Goal: Task Accomplishment & Management: Manage account settings

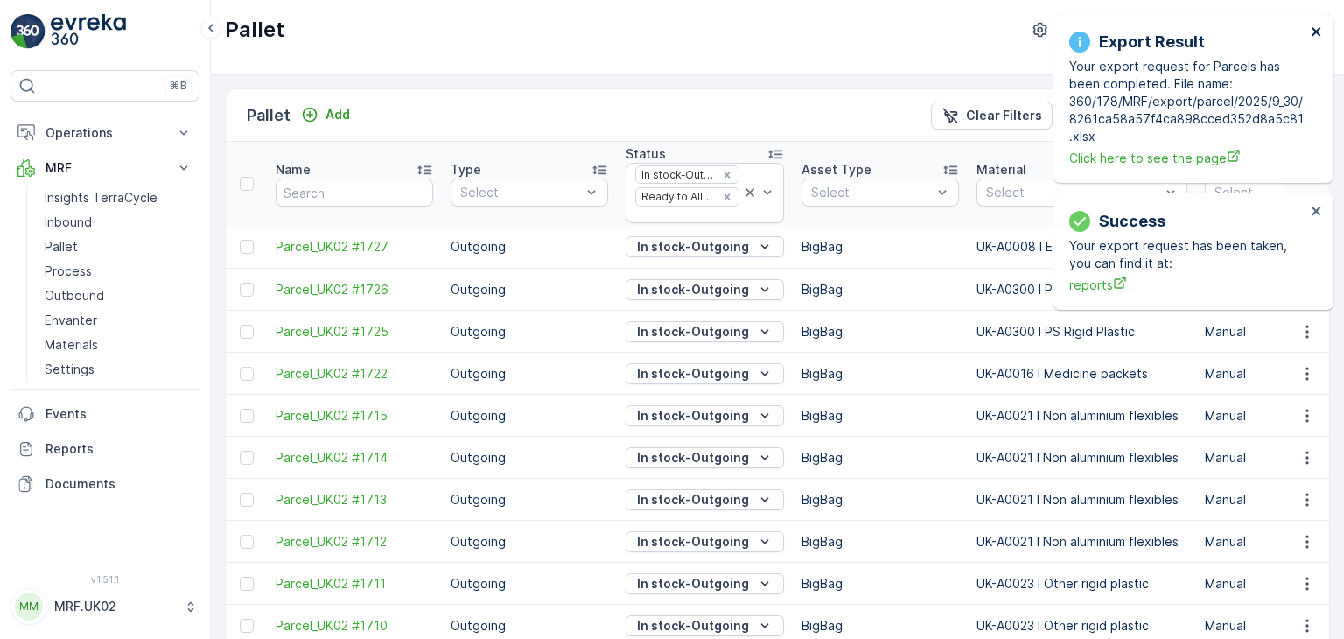
click at [1316, 29] on icon "close" at bounding box center [1317, 32] width 12 height 14
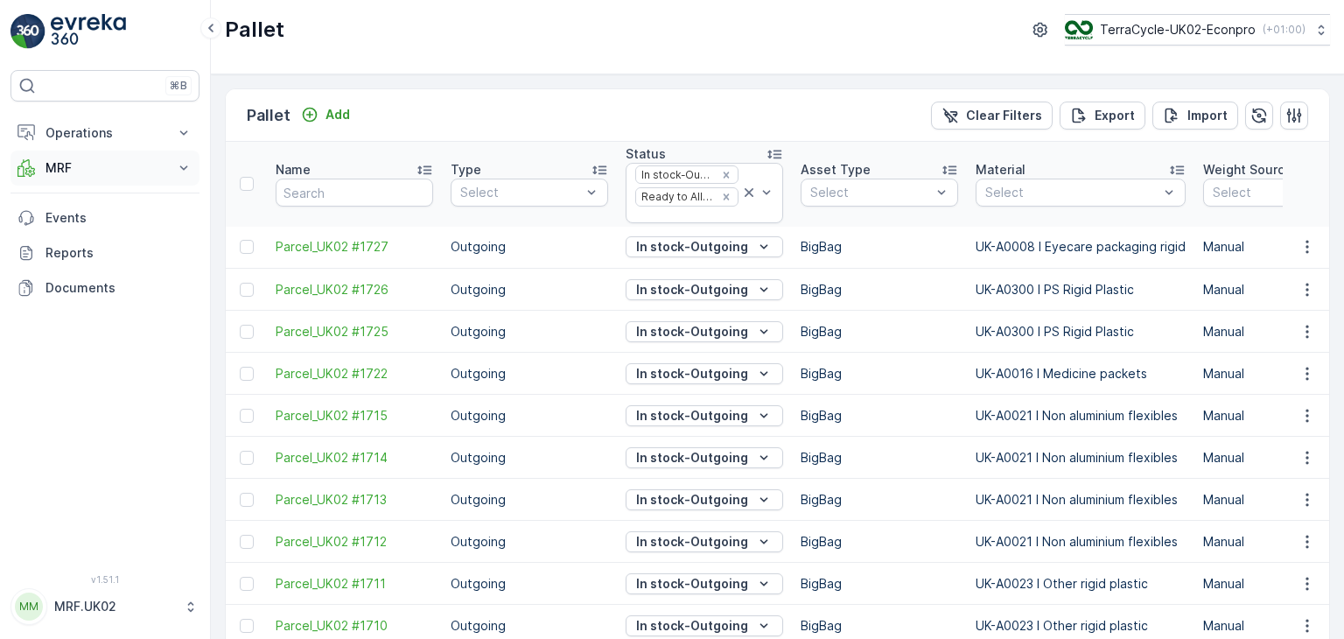
click at [188, 162] on icon at bounding box center [184, 168] width 18 height 18
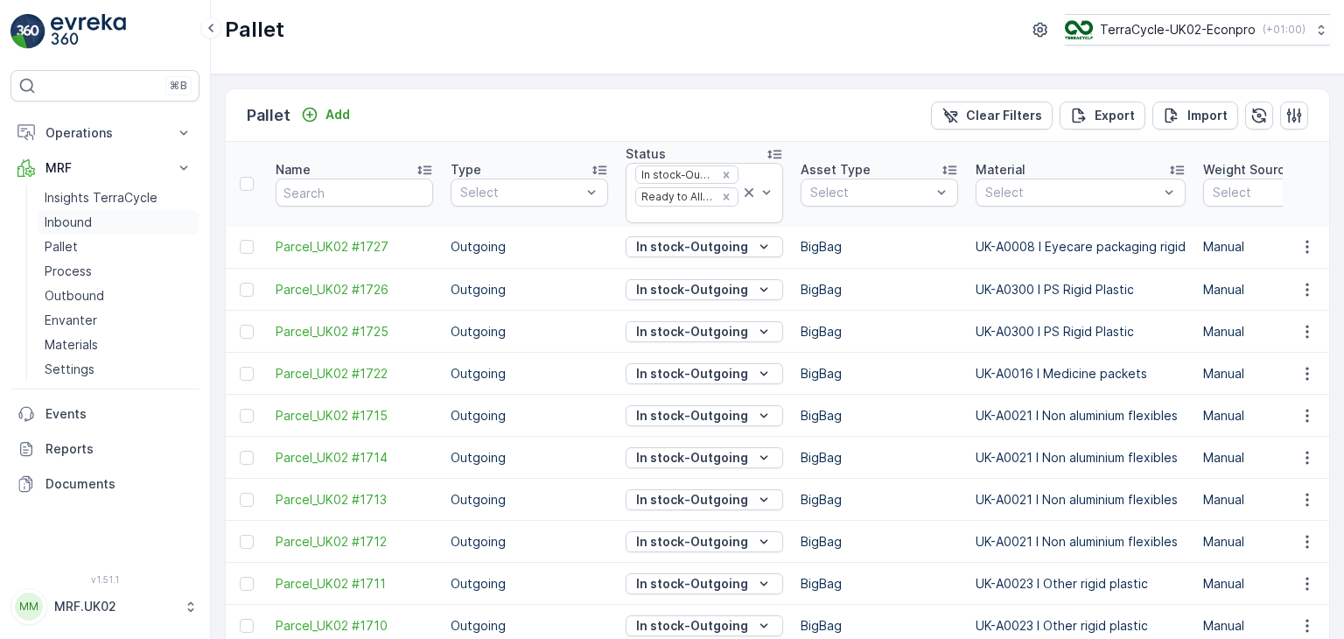
click at [67, 216] on p "Inbound" at bounding box center [68, 223] width 47 height 18
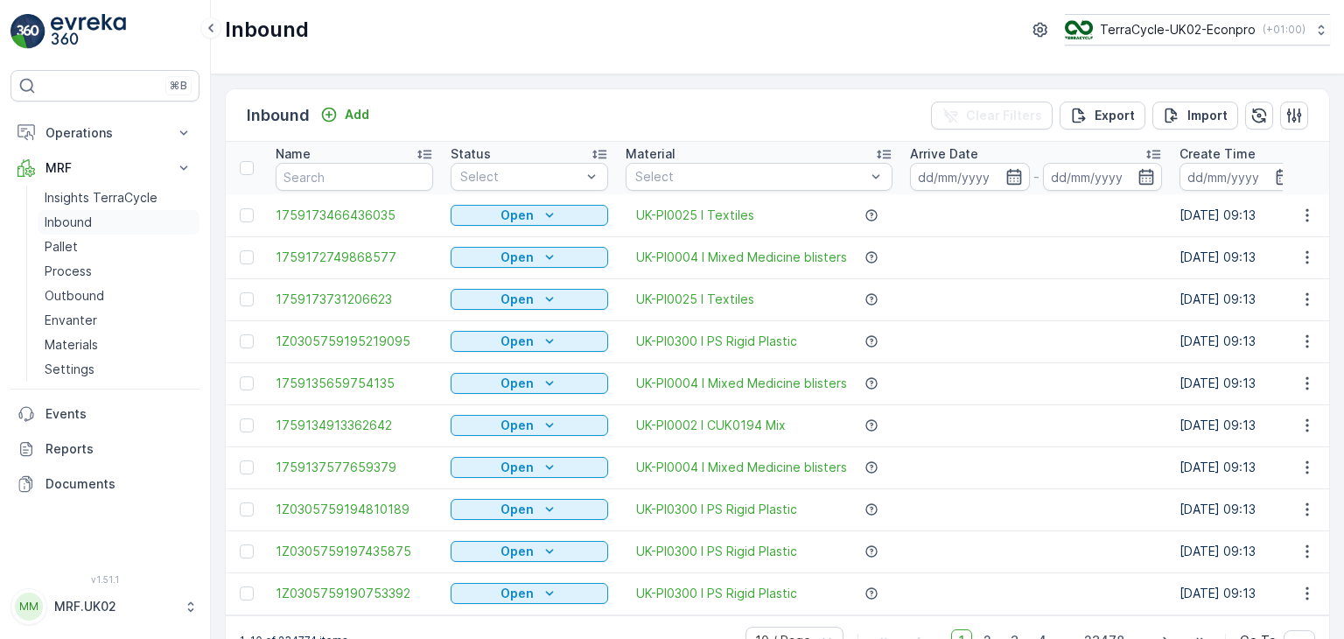
click at [122, 221] on link "Inbound" at bounding box center [119, 222] width 162 height 25
click at [1008, 182] on icon "button" at bounding box center [1015, 177] width 18 height 18
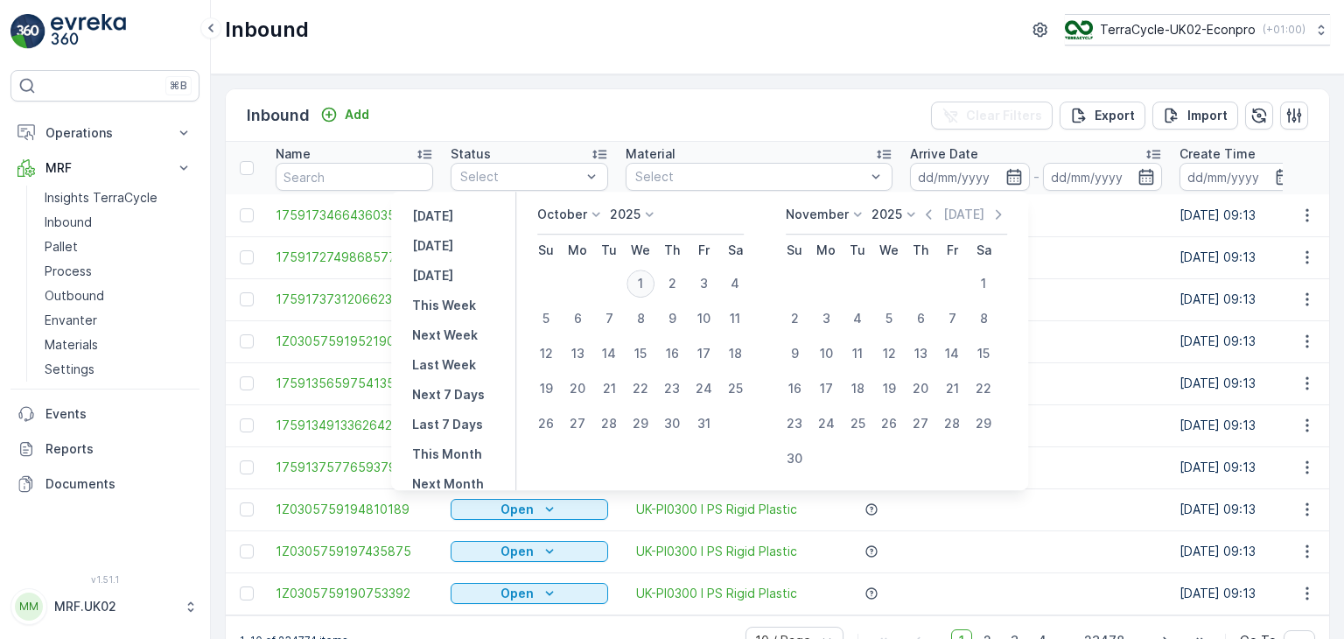
click at [647, 285] on div "1" at bounding box center [641, 284] width 28 height 28
type input "01.10.2025"
click at [647, 285] on div "1" at bounding box center [641, 284] width 28 height 28
type input "01.10.2025"
click at [605, 221] on icon at bounding box center [596, 215] width 18 height 18
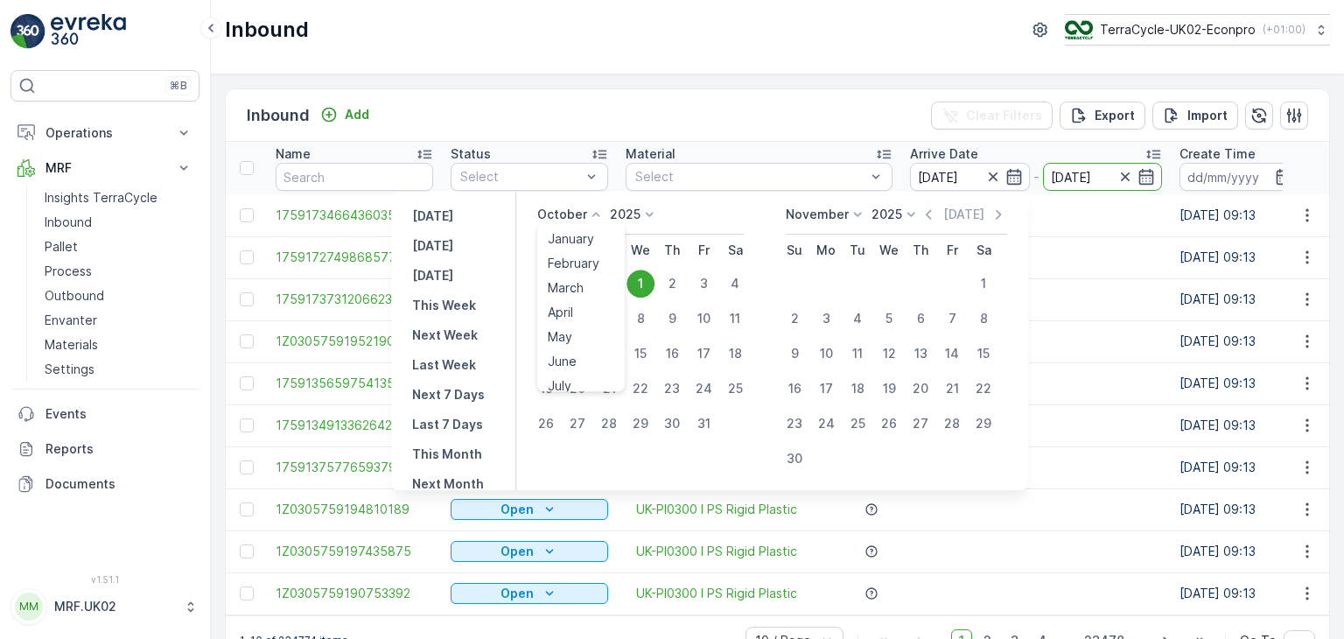
click at [605, 221] on icon at bounding box center [596, 215] width 18 height 18
click at [605, 221] on div "October January February March April May June July August September October Nov…" at bounding box center [570, 215] width 67 height 18
click at [1017, 176] on icon "button" at bounding box center [1015, 177] width 18 height 18
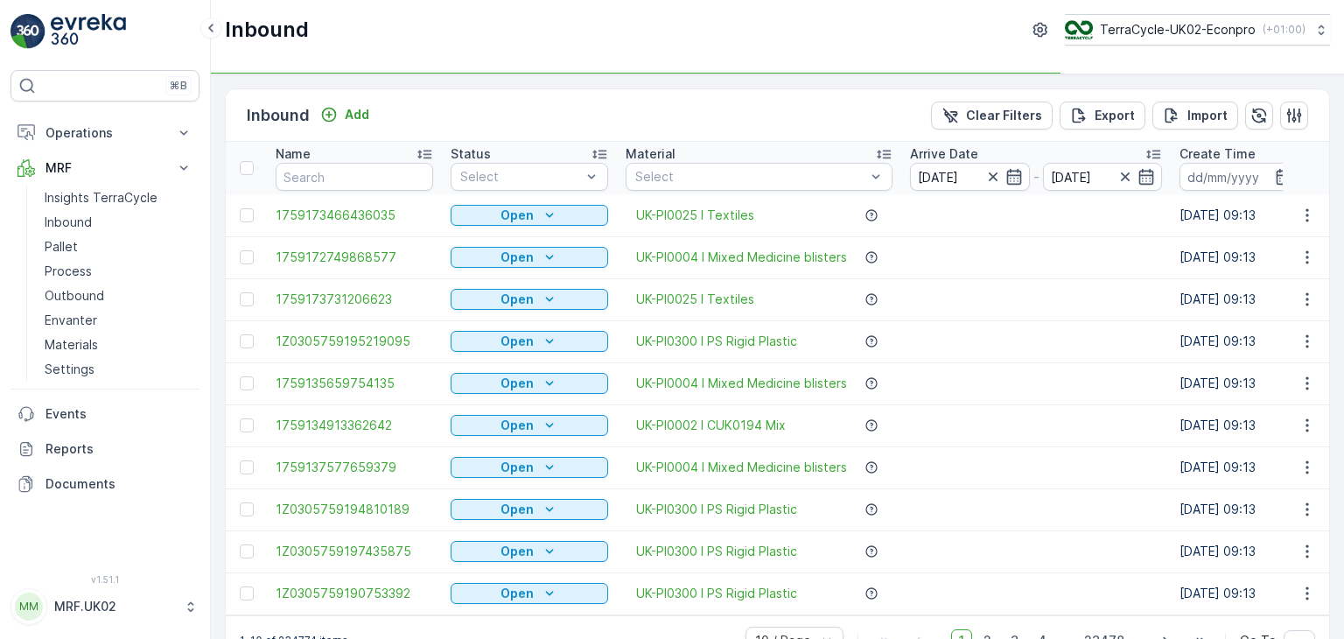
click at [999, 172] on icon "button" at bounding box center [994, 177] width 18 height 18
click at [1008, 168] on icon "button" at bounding box center [1015, 177] width 18 height 18
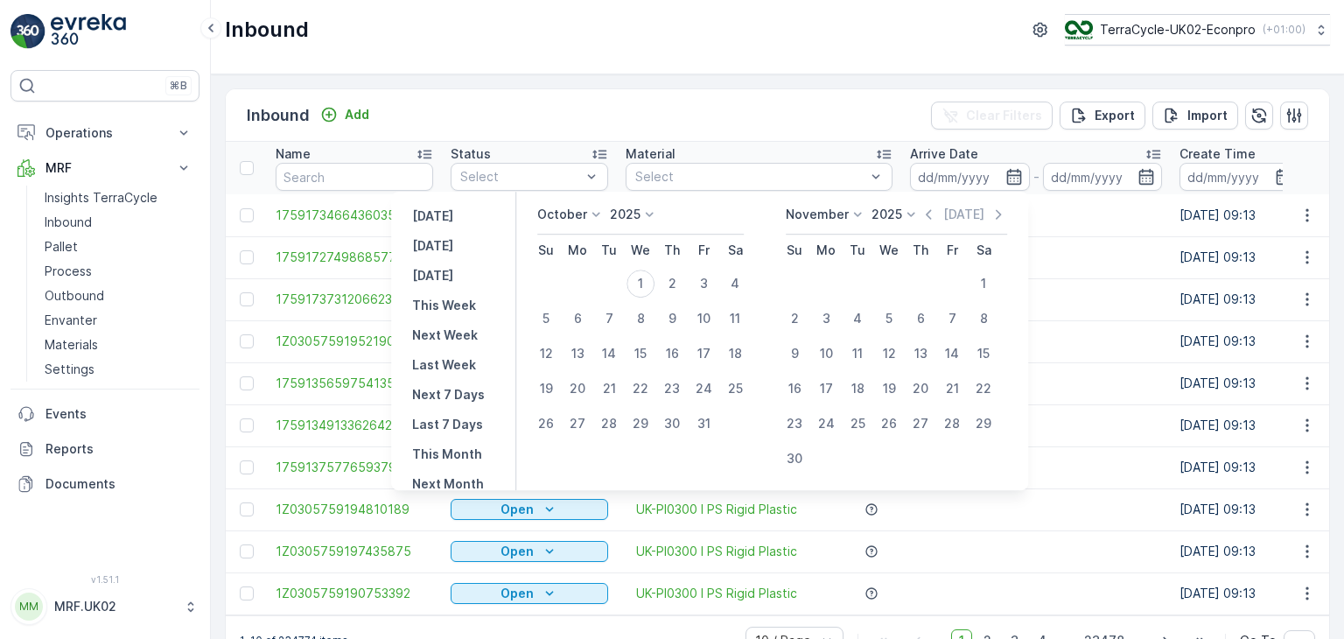
click at [599, 214] on icon at bounding box center [596, 215] width 18 height 18
click at [609, 305] on span "September" at bounding box center [581, 302] width 67 height 18
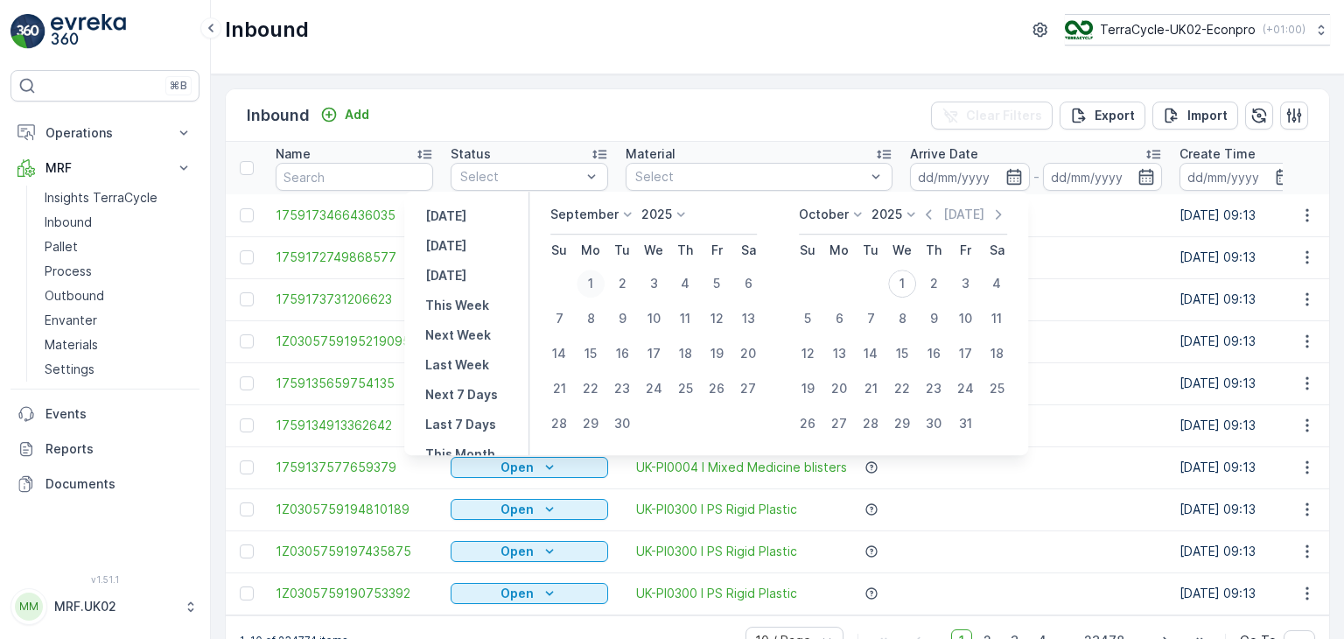
click at [593, 283] on div "1" at bounding box center [591, 284] width 28 height 28
type input "01.09.2025"
click at [903, 289] on div "1" at bounding box center [902, 284] width 28 height 28
type input "01.10.2025"
click at [593, 288] on div "1" at bounding box center [591, 284] width 28 height 28
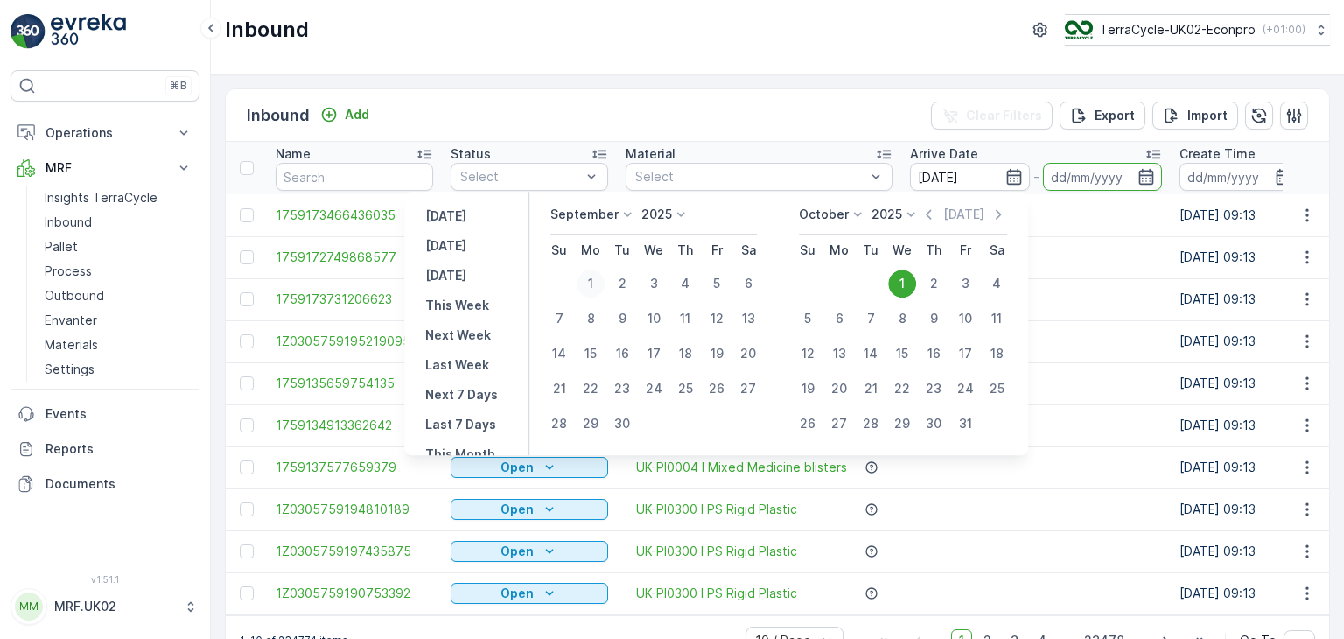
type input "01.09.2025"
click at [593, 288] on div "1" at bounding box center [591, 284] width 28 height 28
type input "01.09.2025"
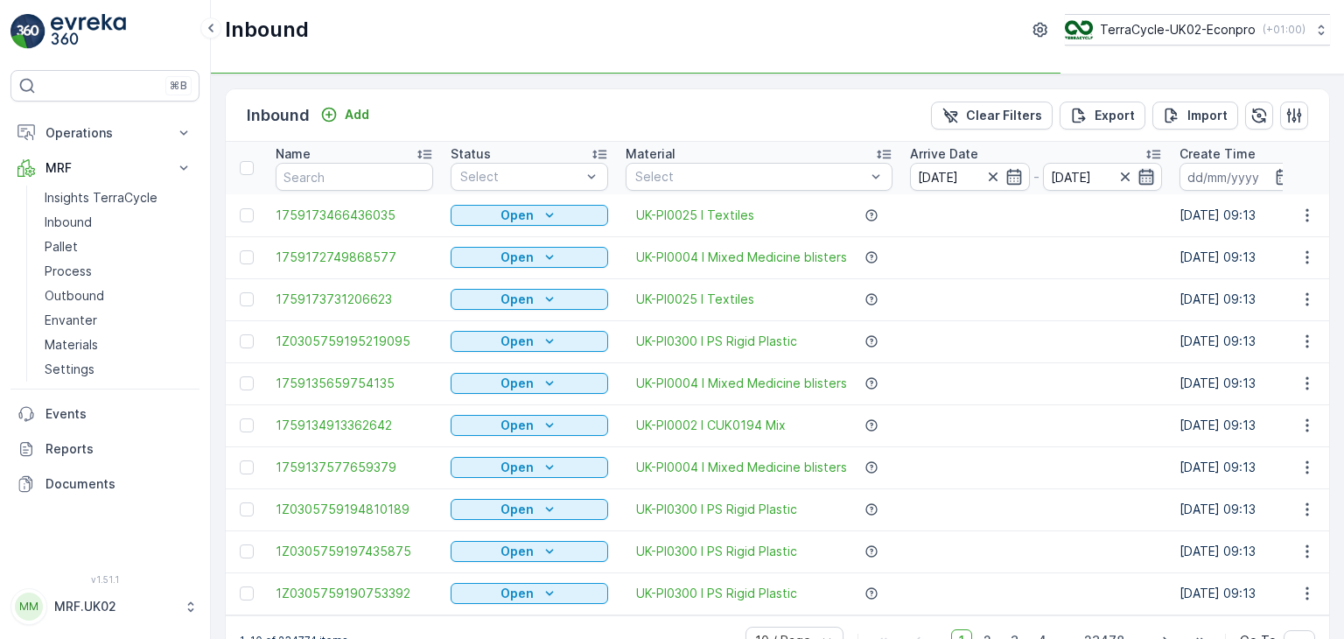
click at [1146, 172] on icon "button" at bounding box center [1147, 177] width 18 height 18
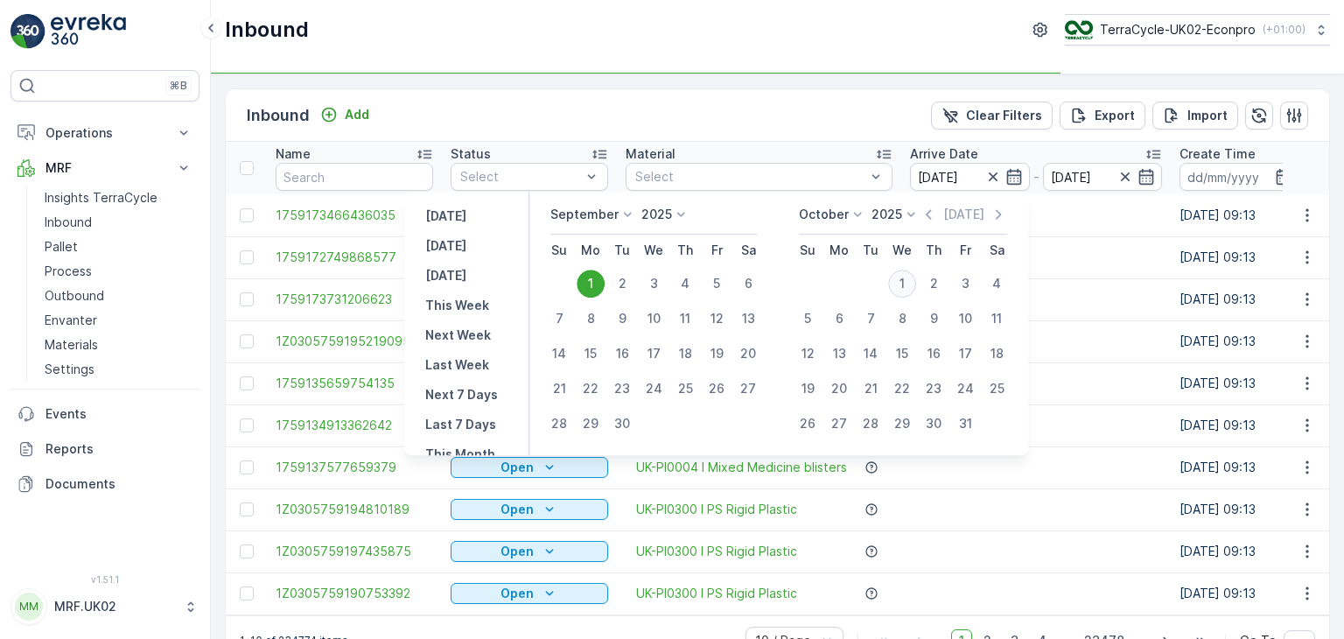
click at [908, 284] on div "1" at bounding box center [902, 284] width 28 height 28
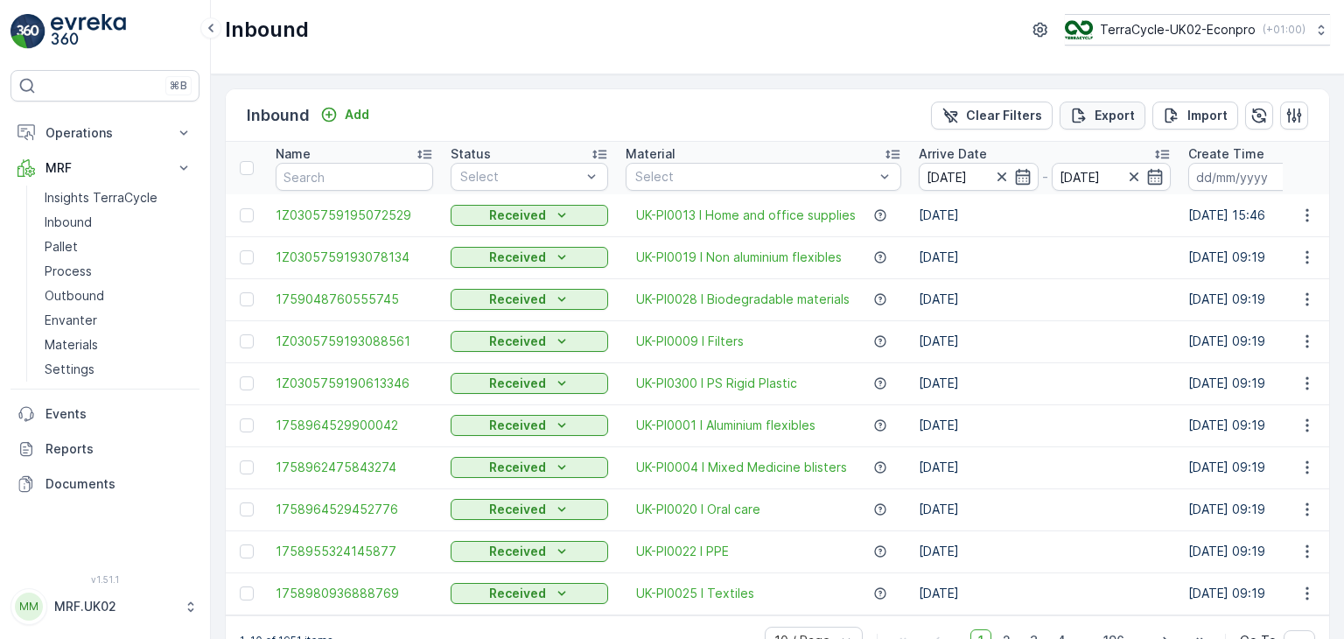
click at [1124, 116] on p "Export" at bounding box center [1115, 116] width 40 height 18
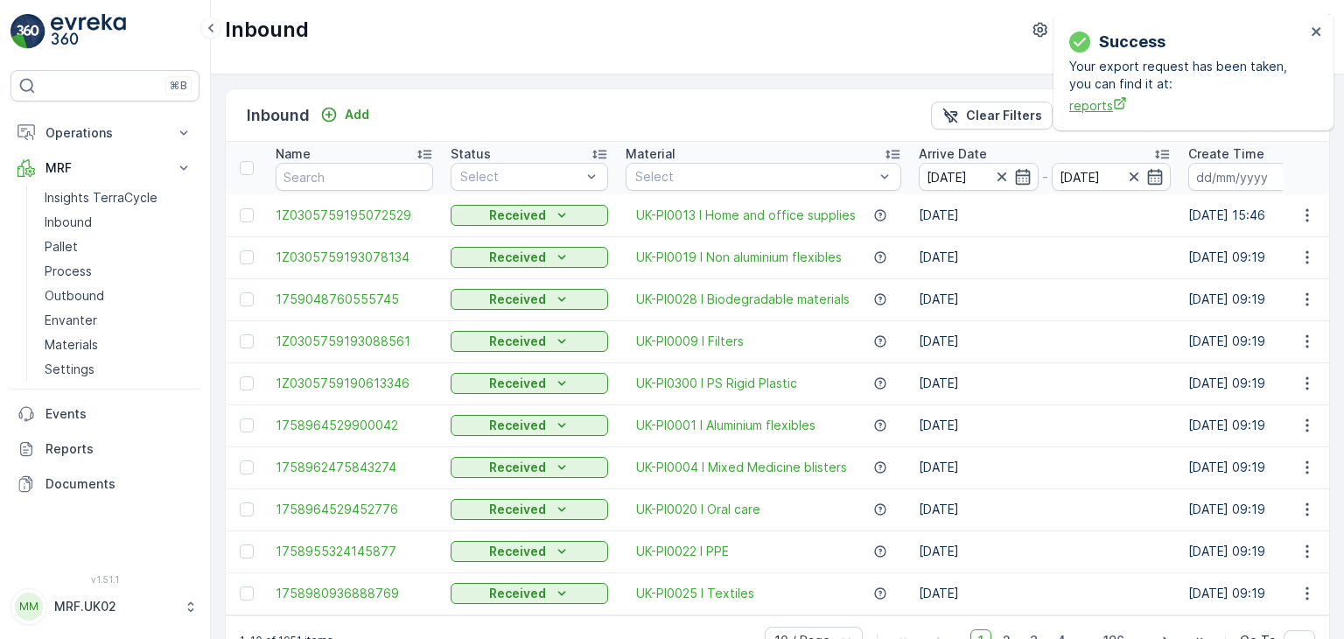
click at [1099, 101] on span "reports" at bounding box center [1187, 105] width 236 height 18
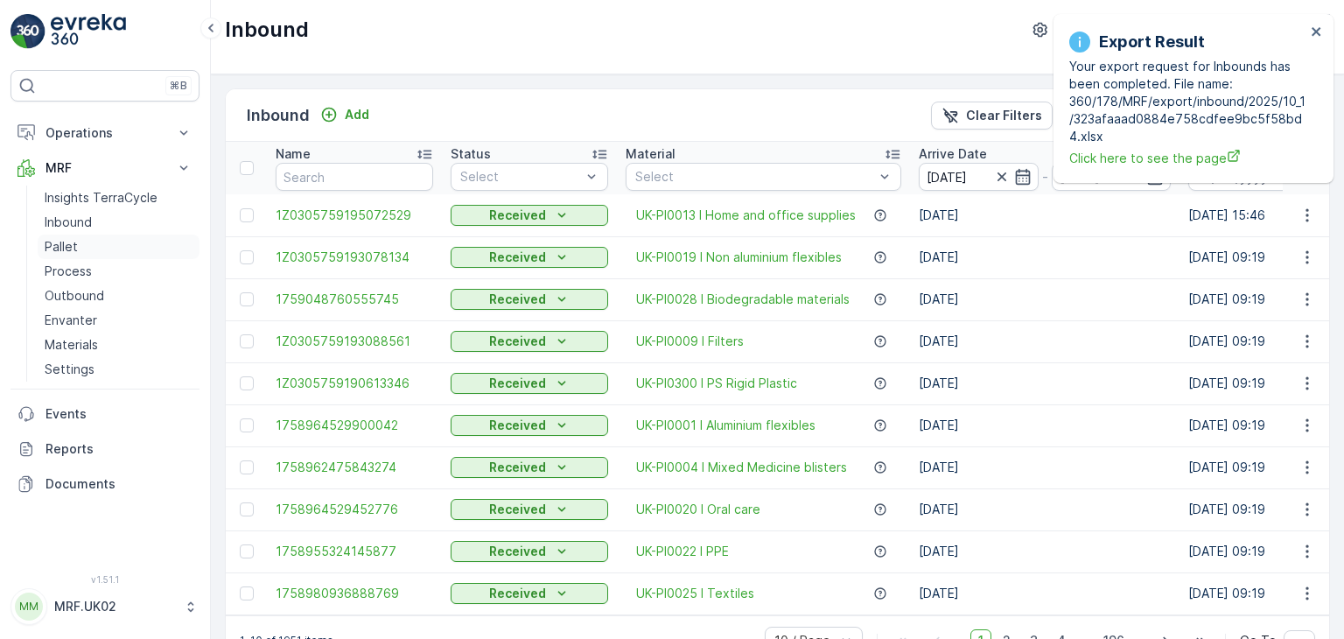
click at [60, 245] on p "Pallet" at bounding box center [61, 247] width 33 height 18
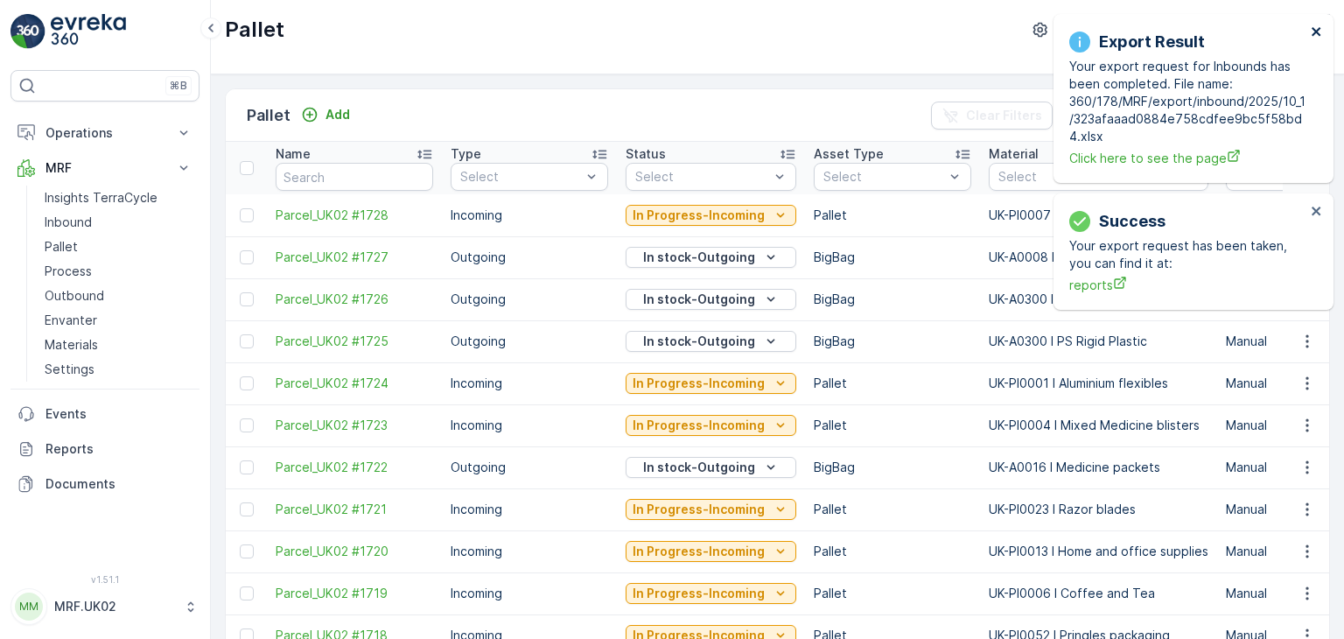
click at [1321, 25] on icon "close" at bounding box center [1317, 32] width 12 height 14
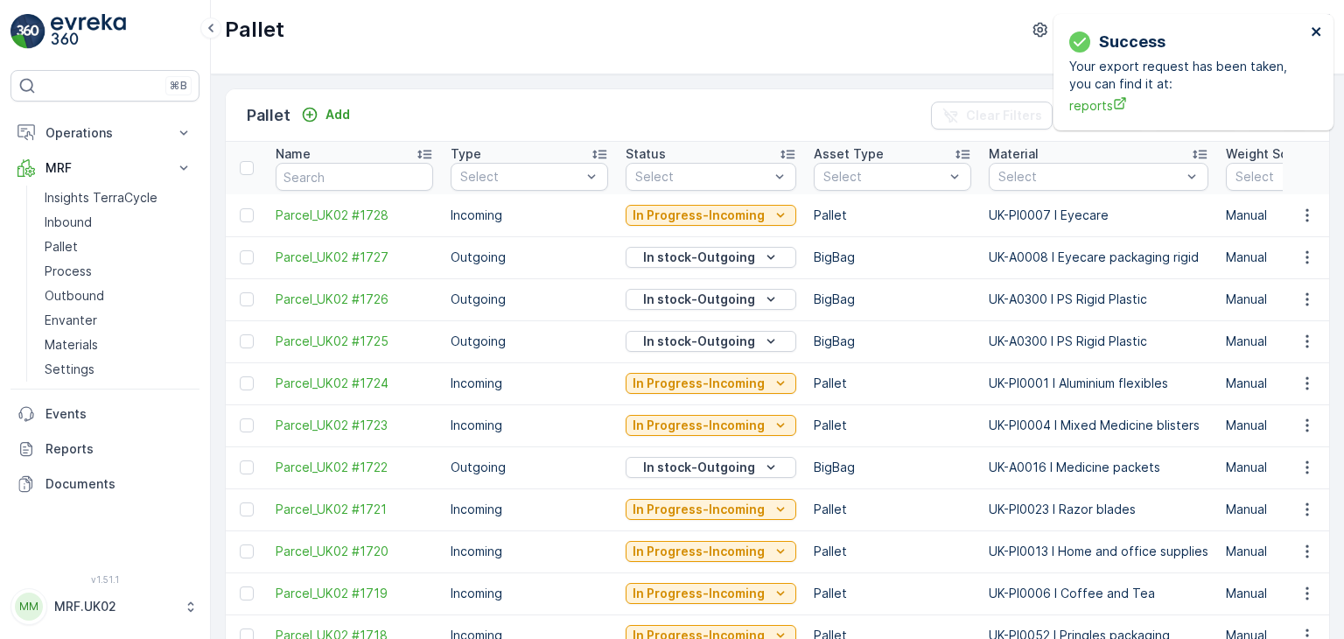
click at [1316, 33] on icon "close" at bounding box center [1317, 32] width 12 height 14
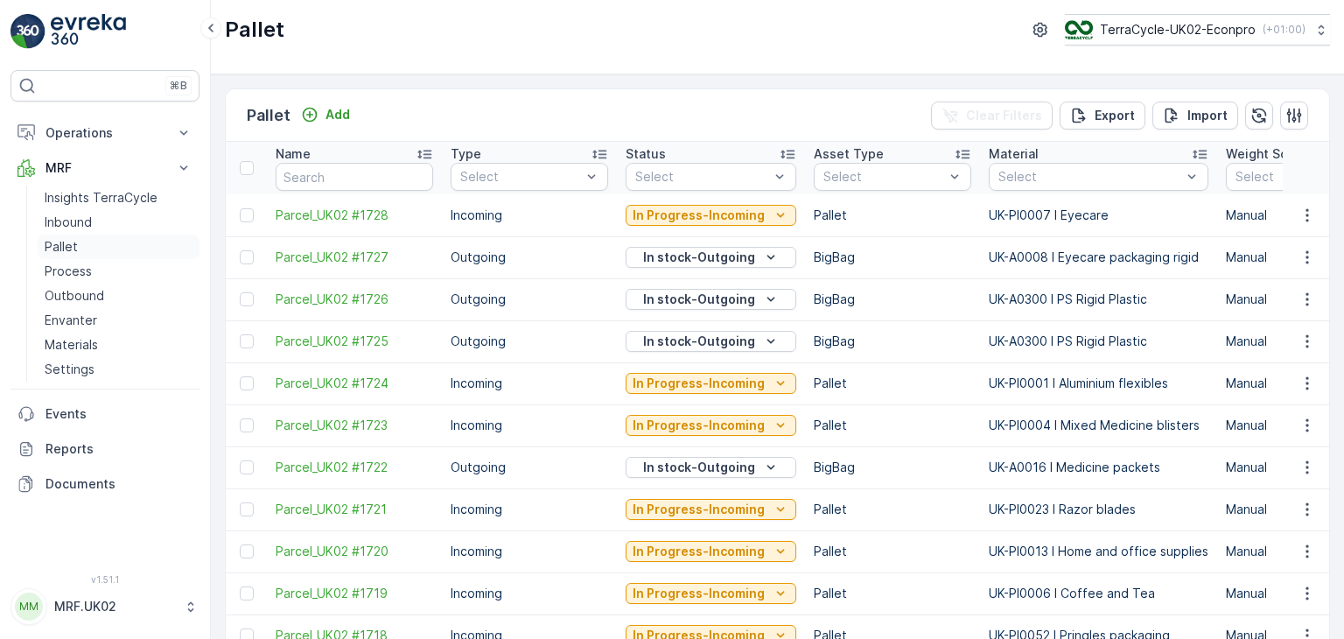
click at [70, 249] on p "Pallet" at bounding box center [61, 247] width 33 height 18
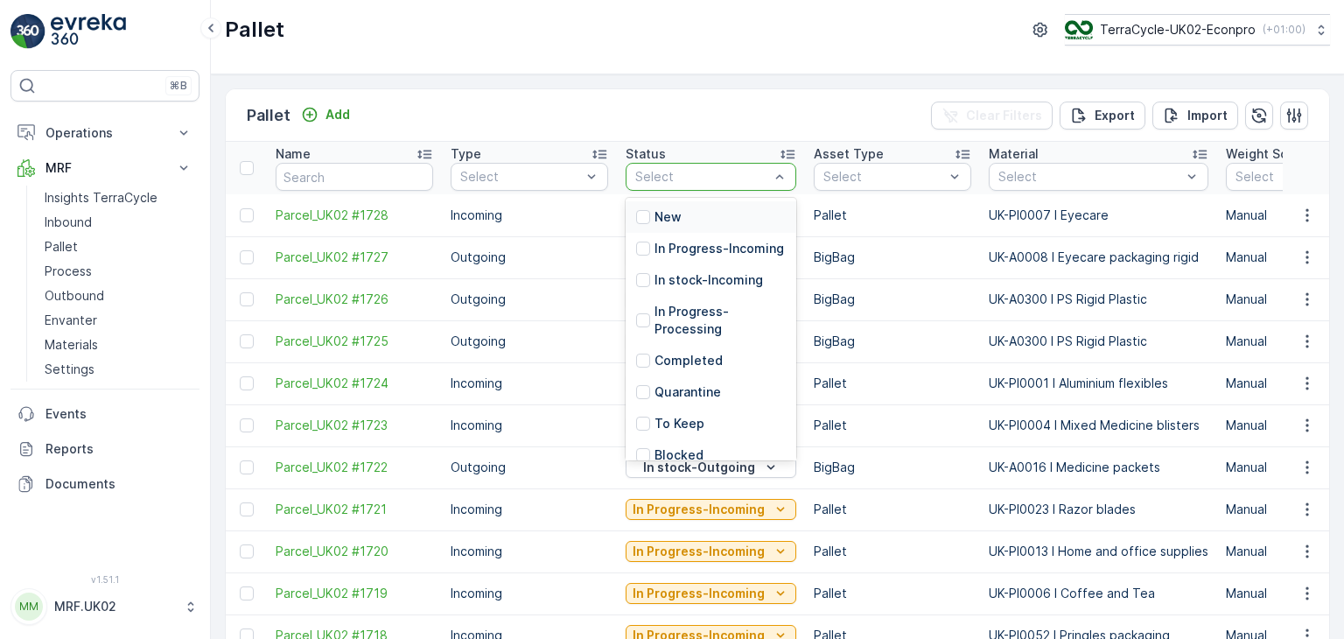
click at [719, 212] on div "New" at bounding box center [711, 217] width 171 height 32
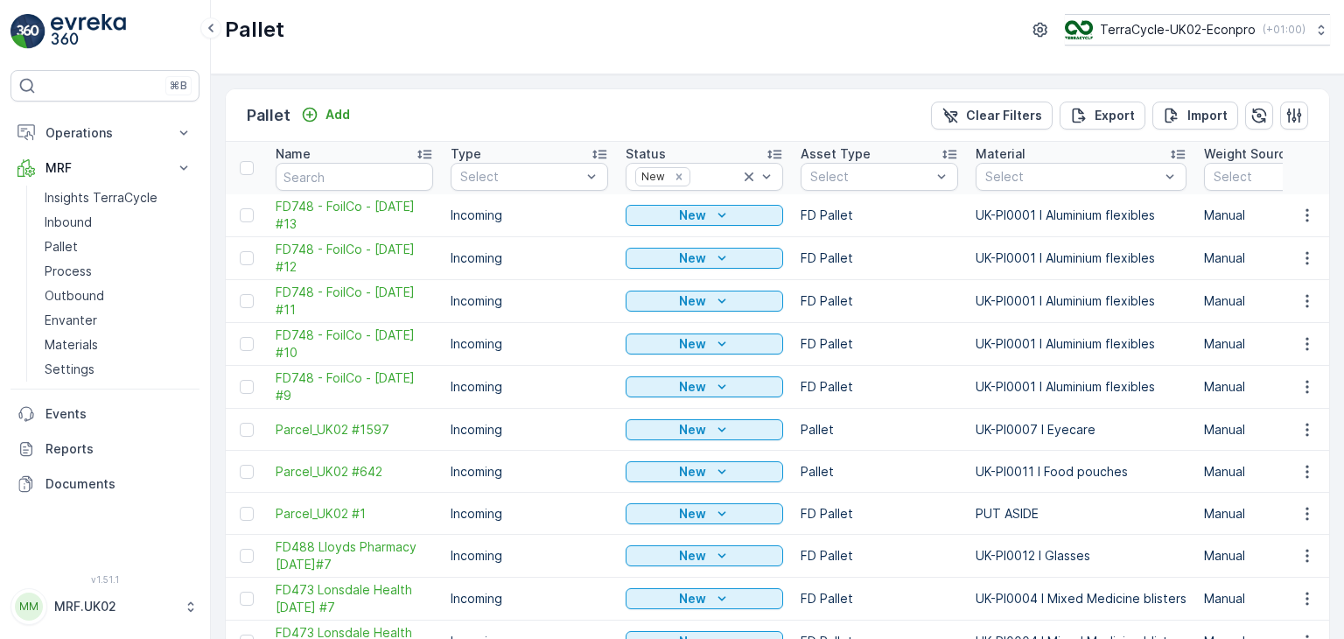
click at [698, 262] on p "New" at bounding box center [692, 258] width 27 height 18
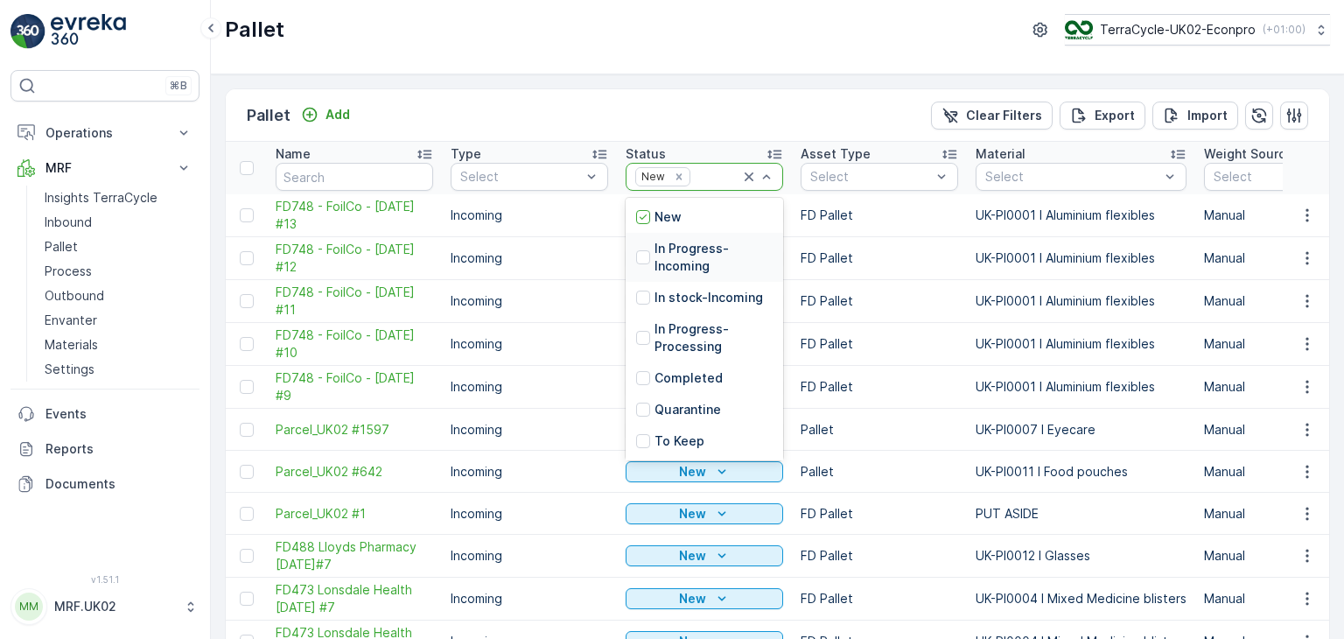
click at [653, 258] on div "In Progress-Incoming" at bounding box center [704, 257] width 137 height 35
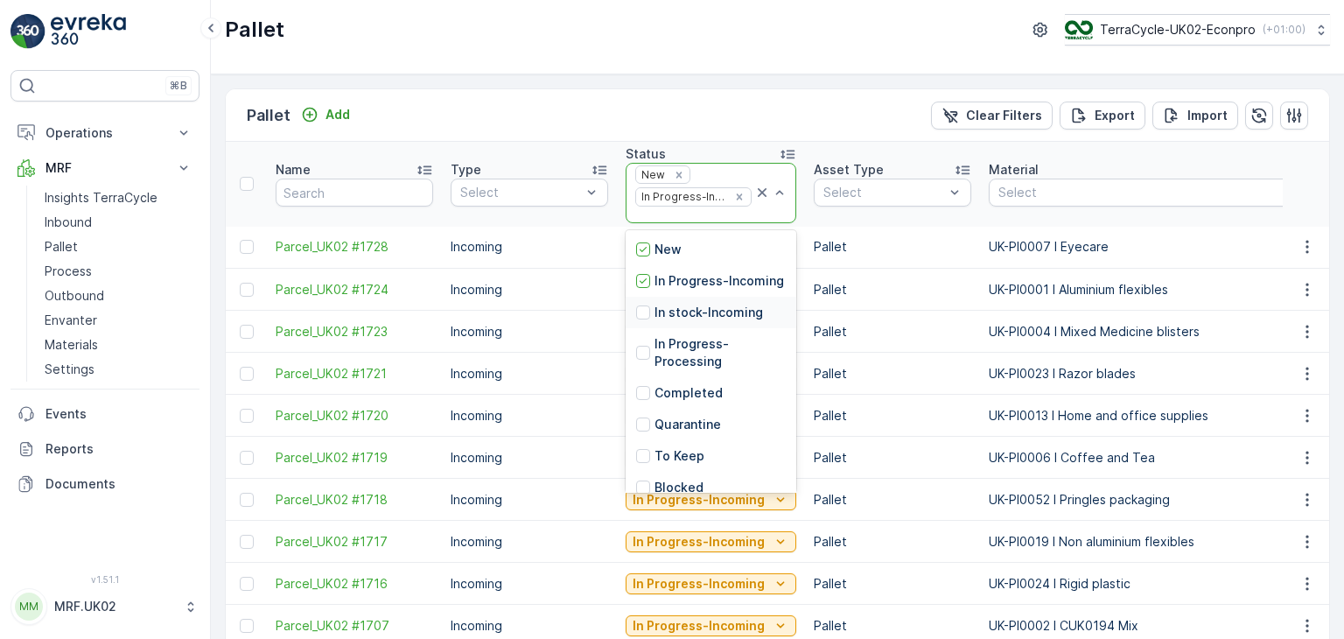
click at [736, 321] on p "In stock-Incoming" at bounding box center [709, 313] width 109 height 18
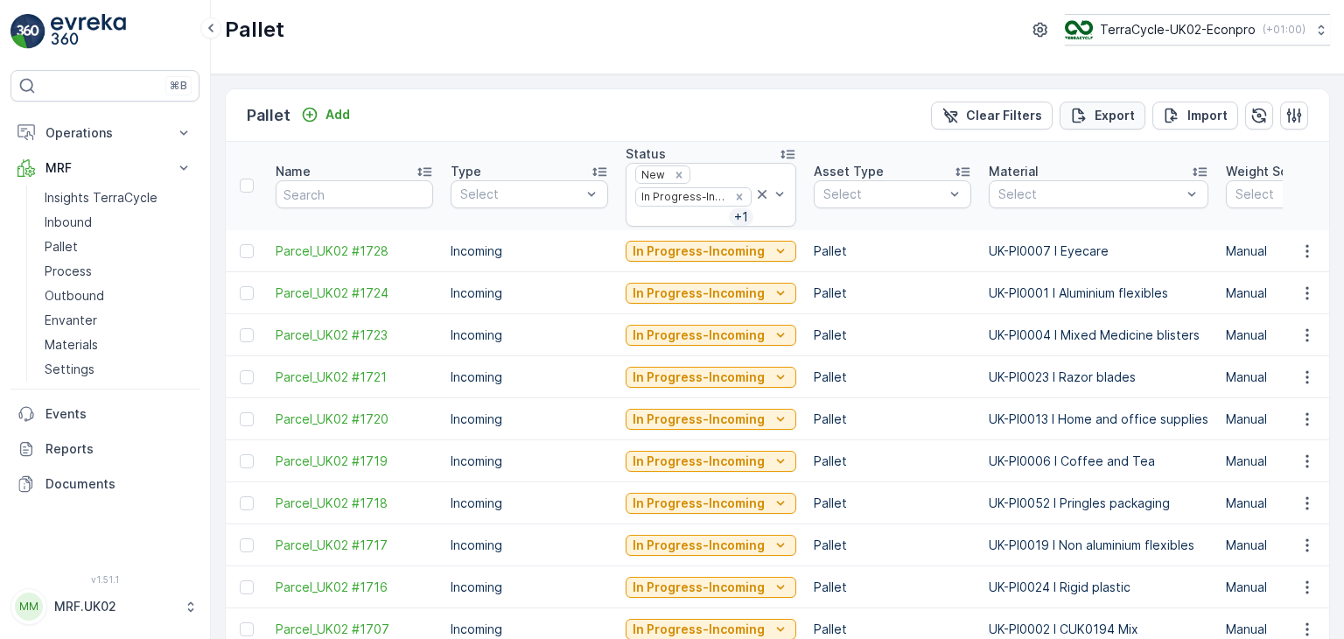
click at [1096, 114] on p "Export" at bounding box center [1115, 116] width 40 height 18
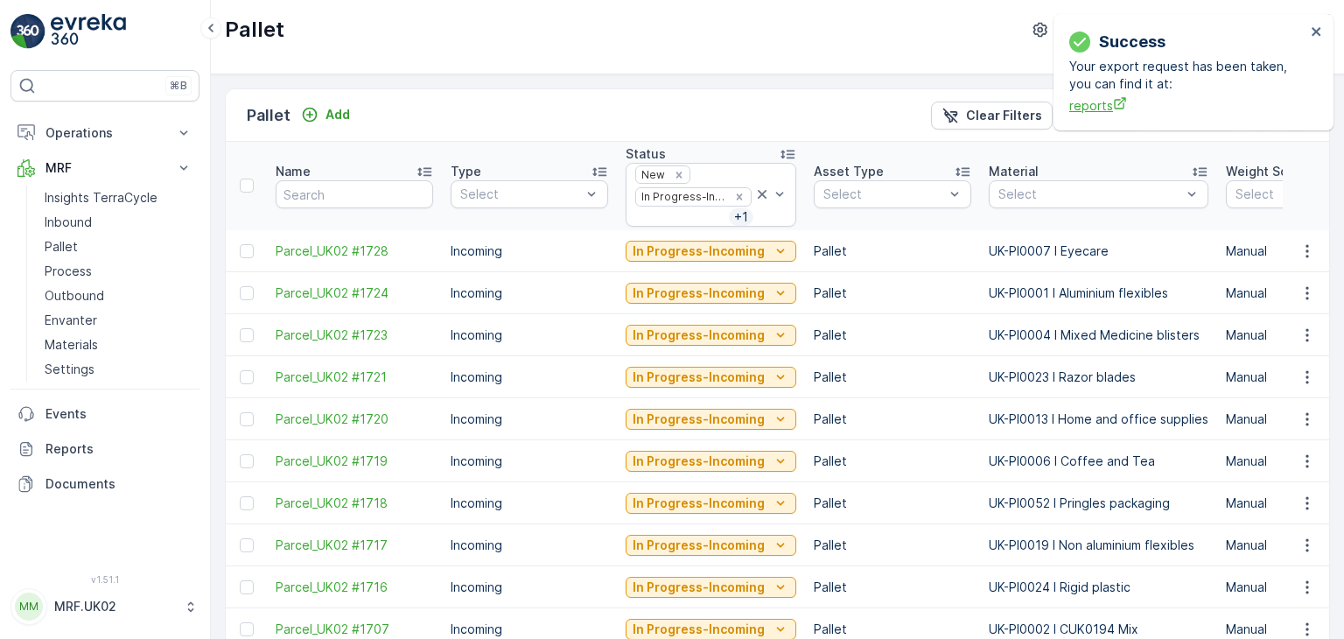
click at [1094, 109] on span "reports" at bounding box center [1187, 105] width 236 height 18
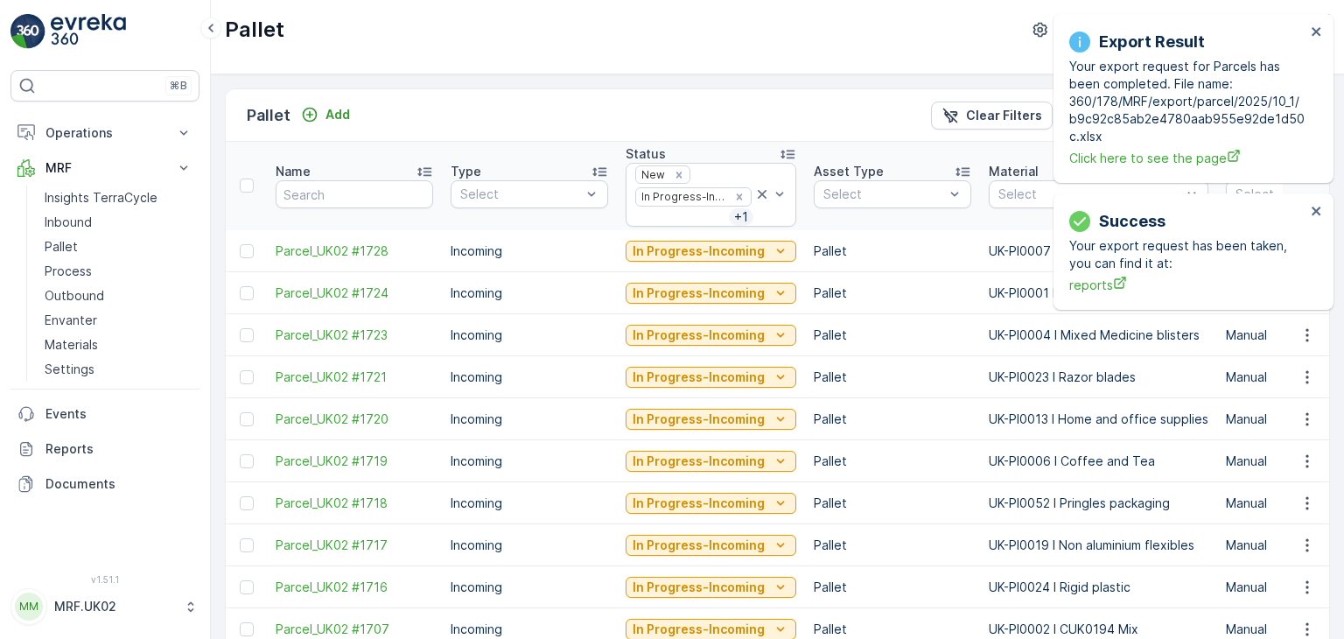
click at [1308, 34] on div "Export Result Your export request for Parcels has been completed. File name: 36…" at bounding box center [1187, 99] width 247 height 148
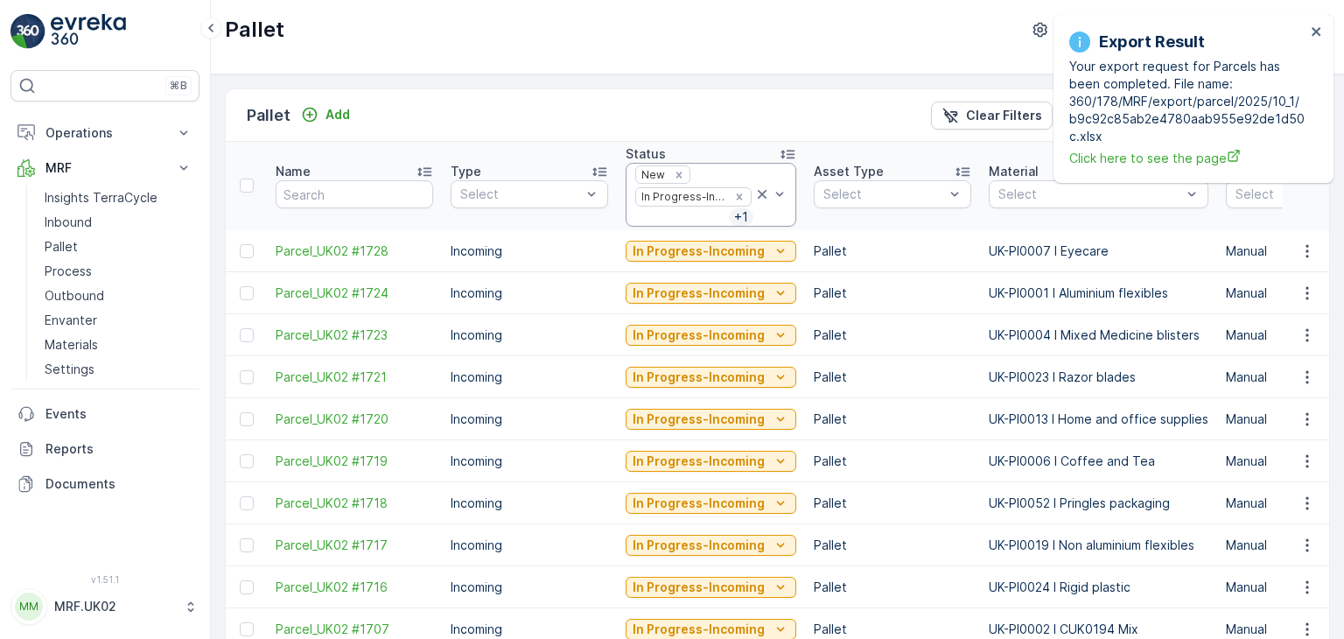
click at [760, 193] on icon at bounding box center [763, 195] width 18 height 18
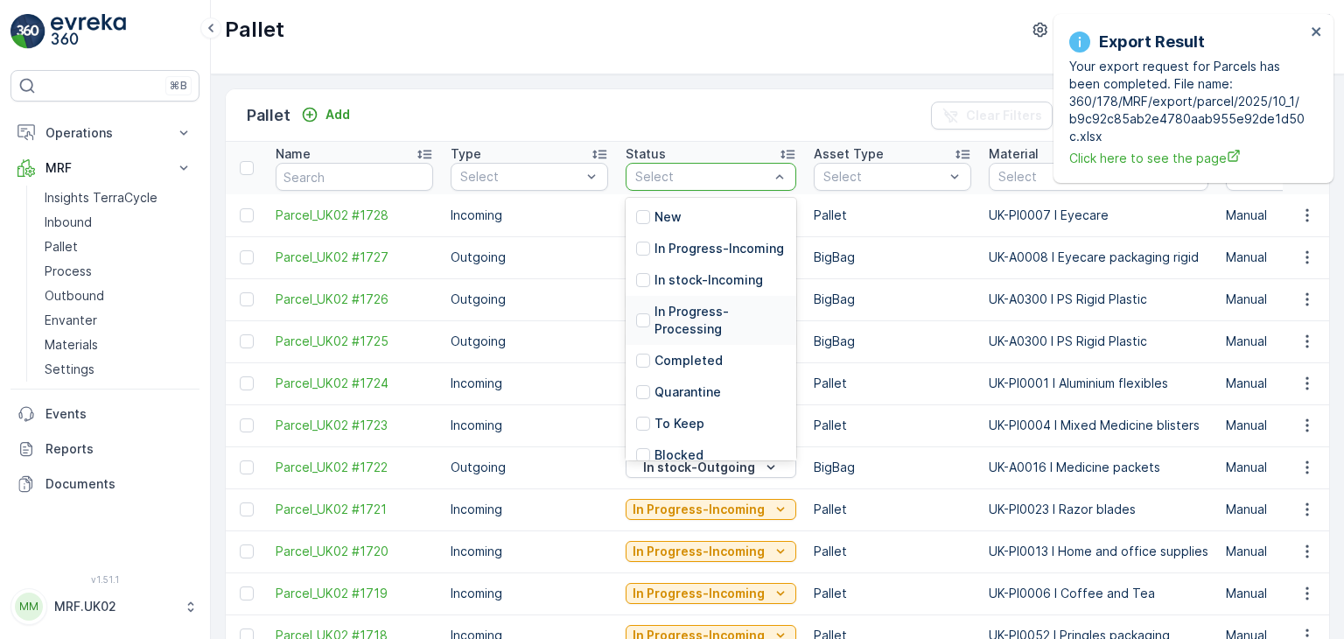
click at [667, 338] on p "In Progress-Processing" at bounding box center [720, 320] width 131 height 35
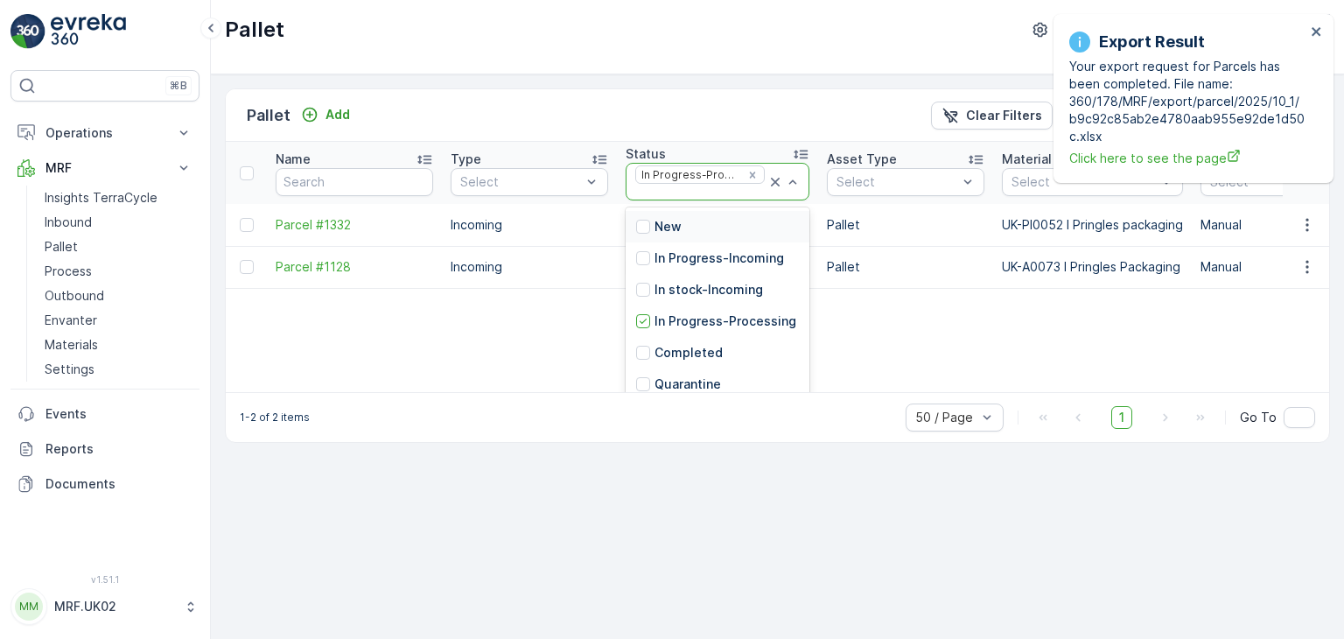
scroll to position [140, 0]
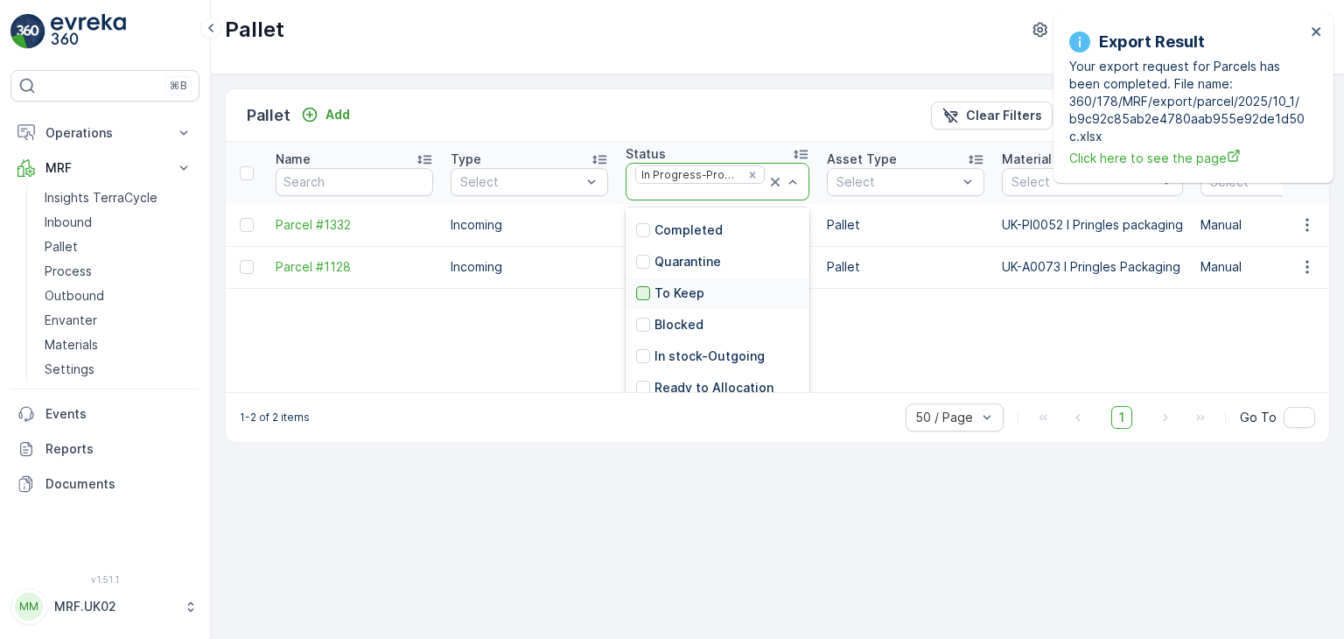
click at [649, 293] on div at bounding box center [643, 293] width 14 height 14
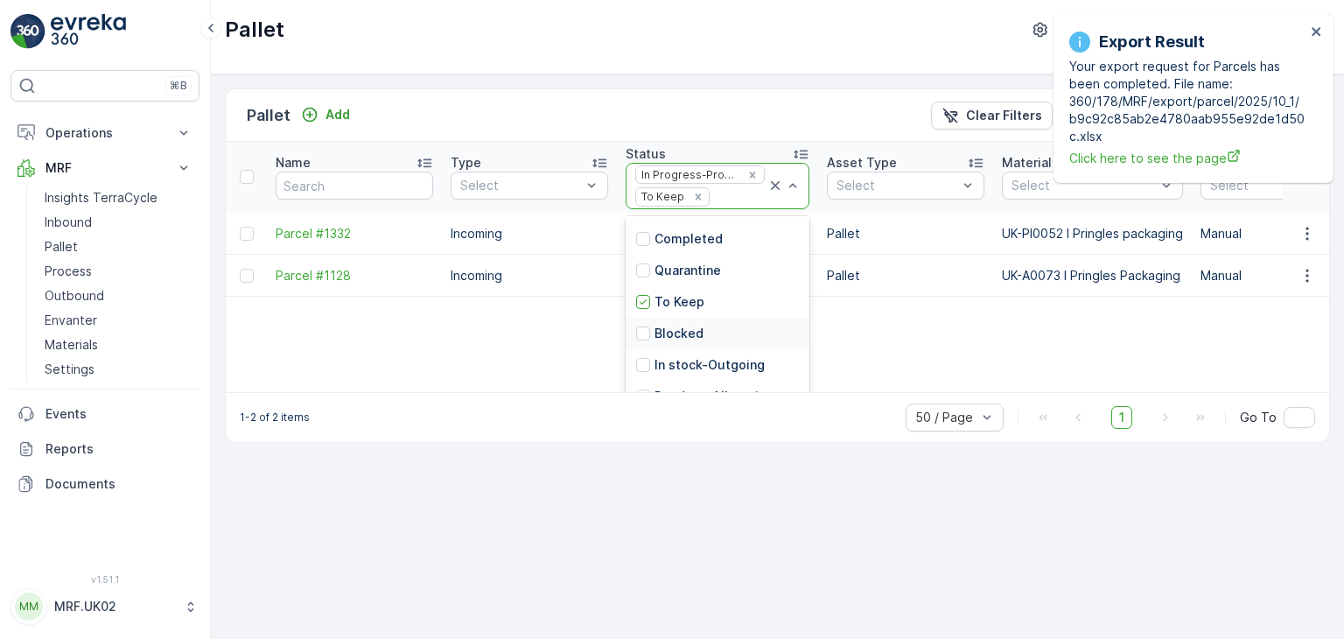
scroll to position [140, 0]
click at [646, 362] on div at bounding box center [643, 365] width 14 height 14
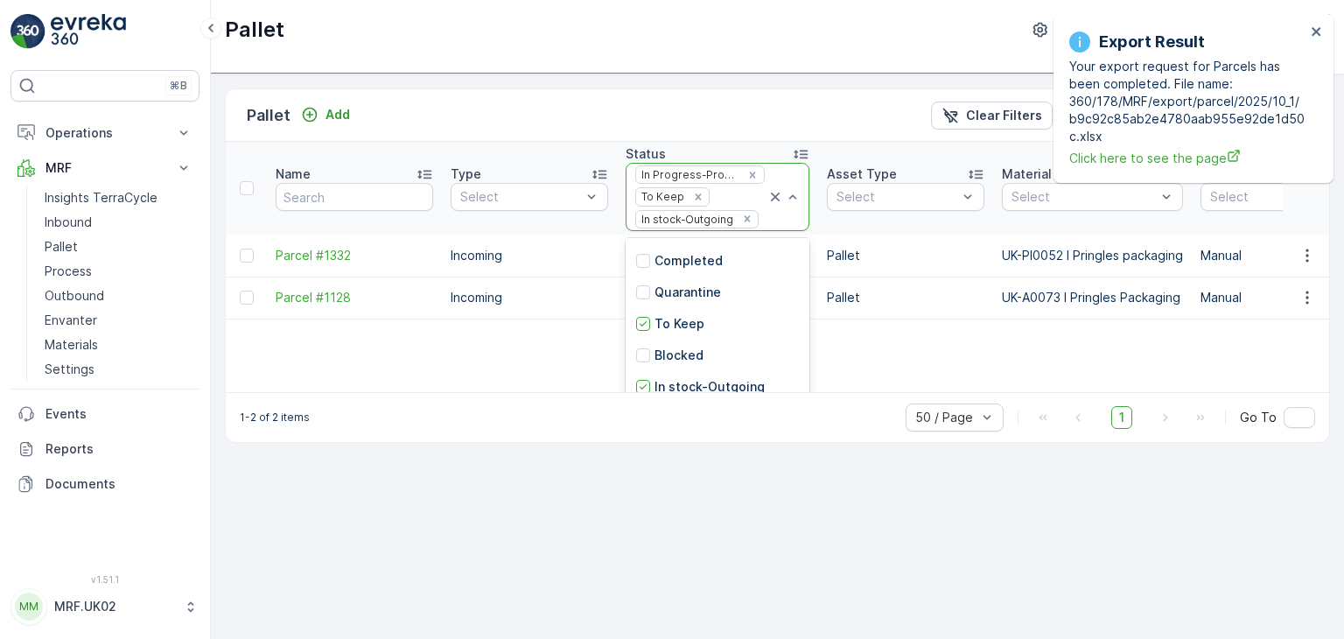
scroll to position [140, 0]
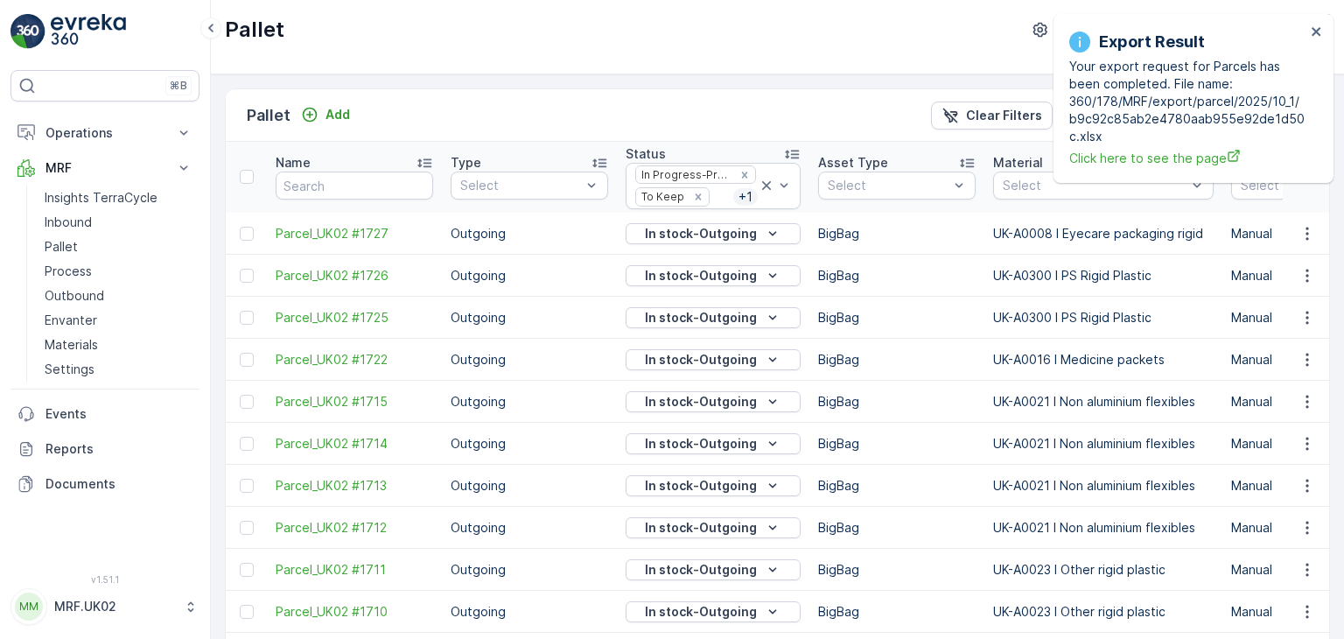
click at [810, 358] on td "BigBag" at bounding box center [897, 360] width 175 height 42
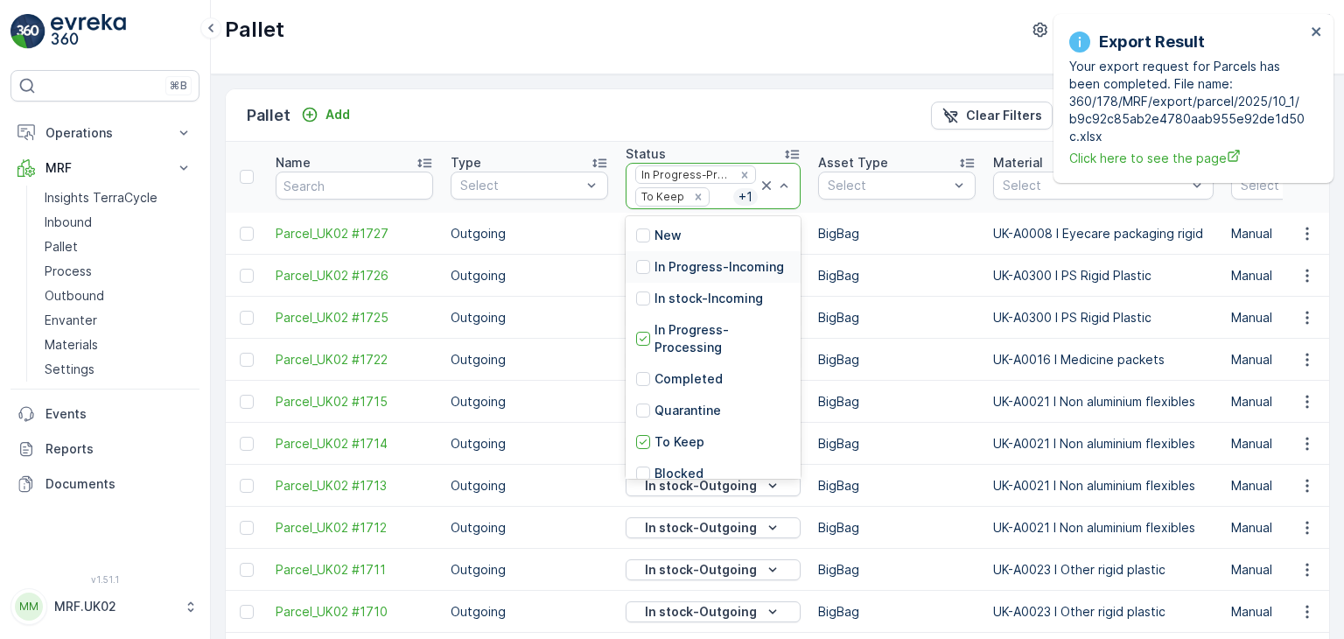
scroll to position [158, 0]
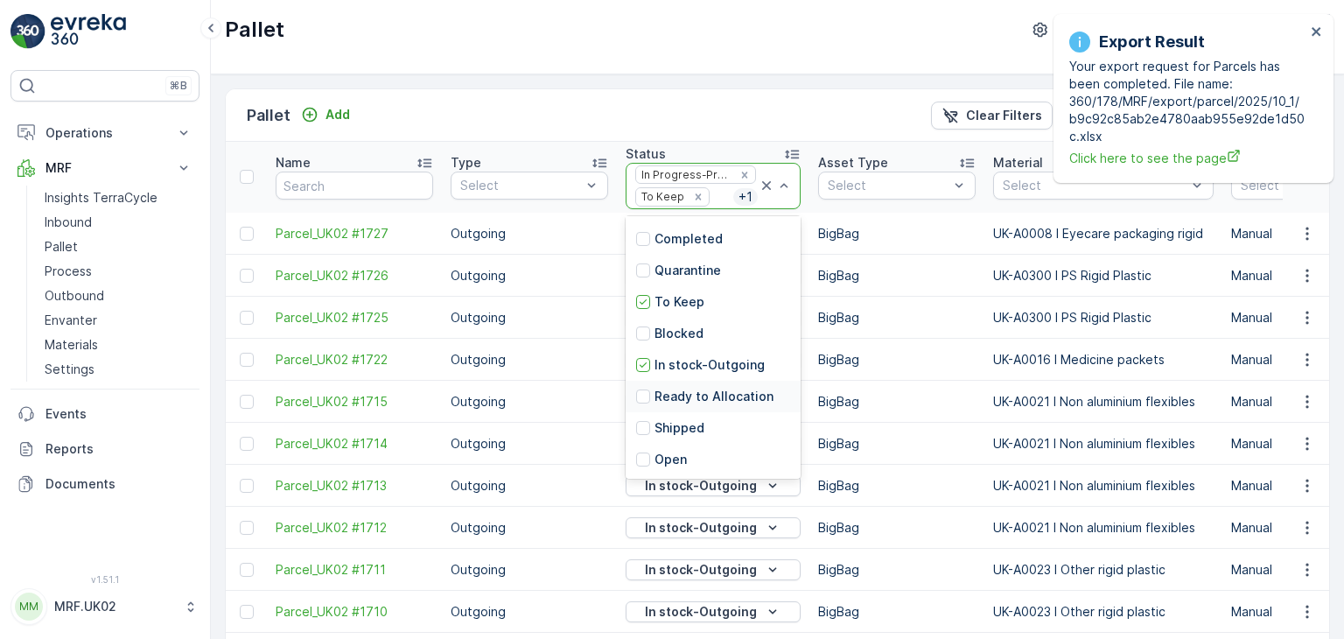
click at [720, 396] on p "Ready to Allocation" at bounding box center [714, 397] width 119 height 18
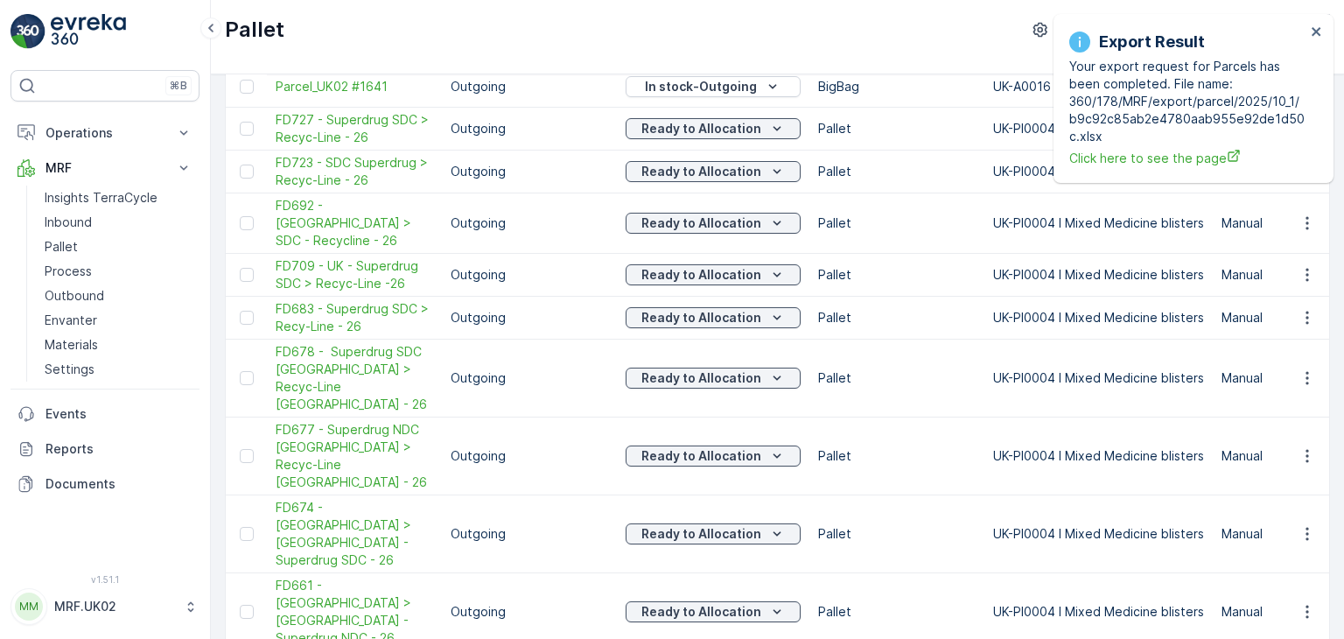
scroll to position [1753, 0]
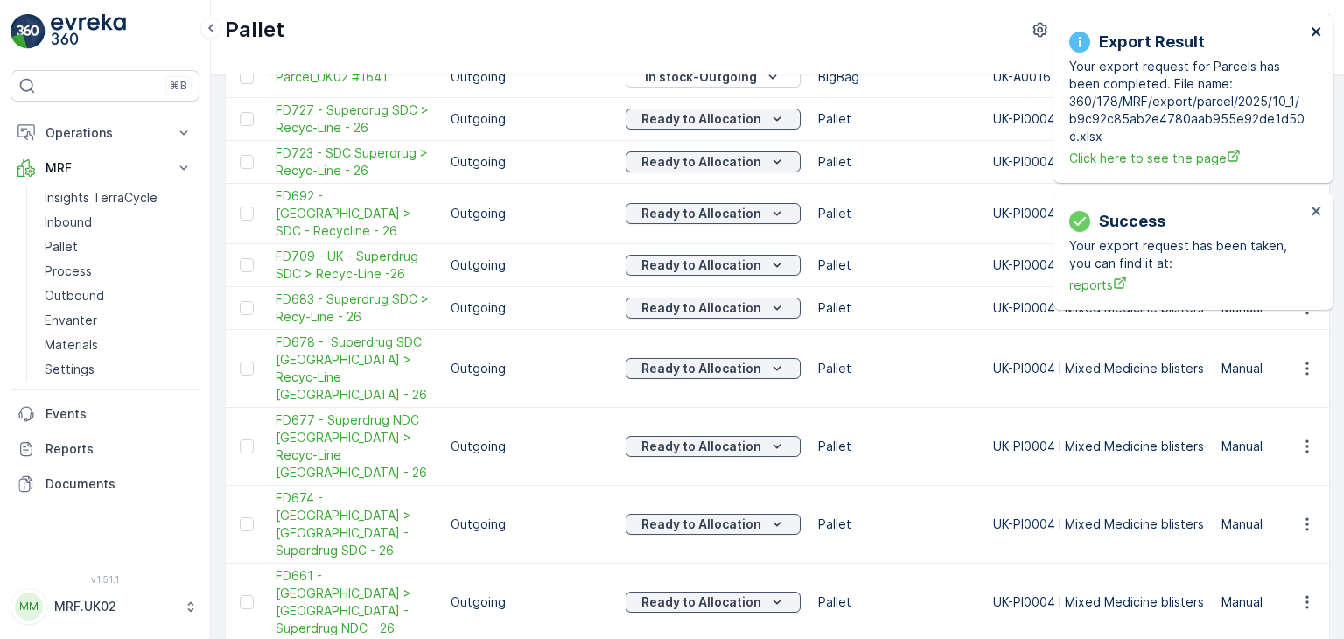
click at [1321, 31] on icon "close" at bounding box center [1317, 32] width 12 height 14
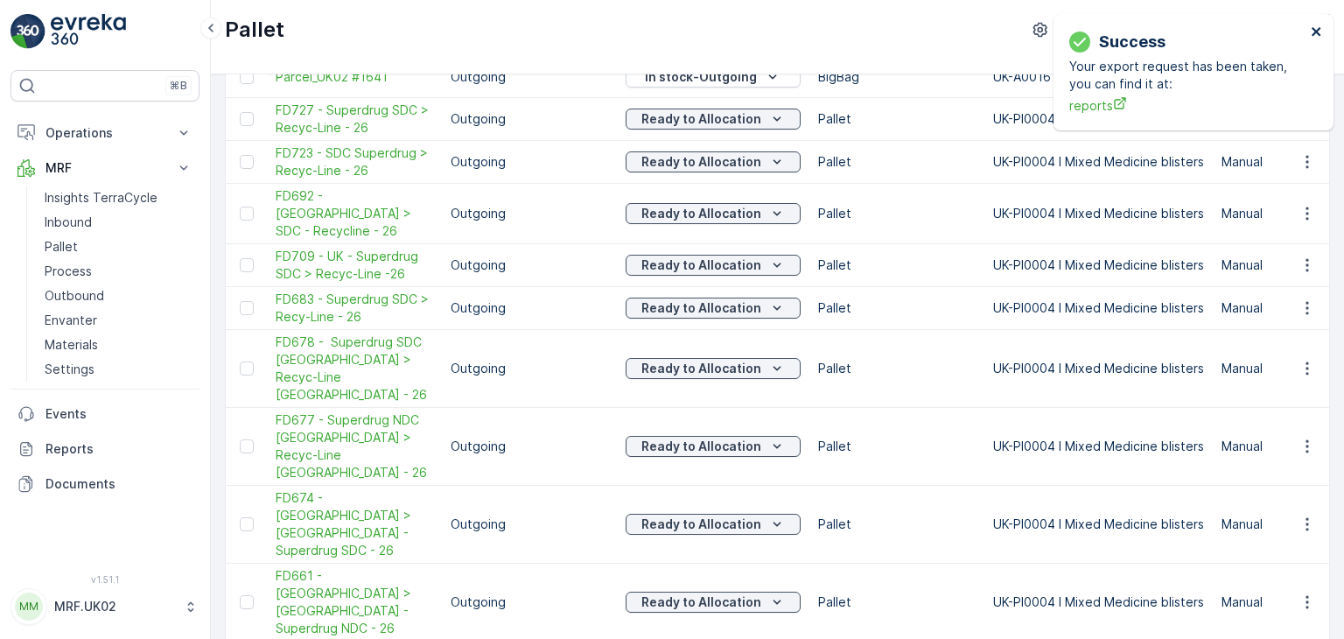
click at [1315, 36] on icon "close" at bounding box center [1317, 32] width 12 height 14
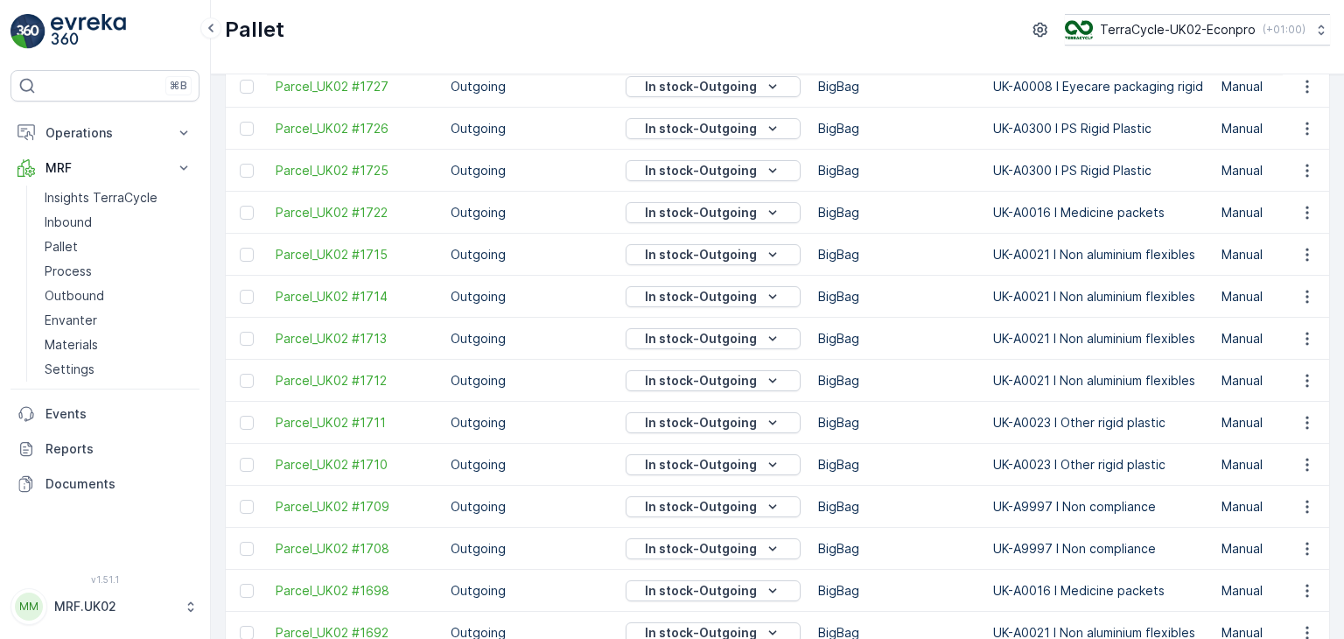
scroll to position [0, 0]
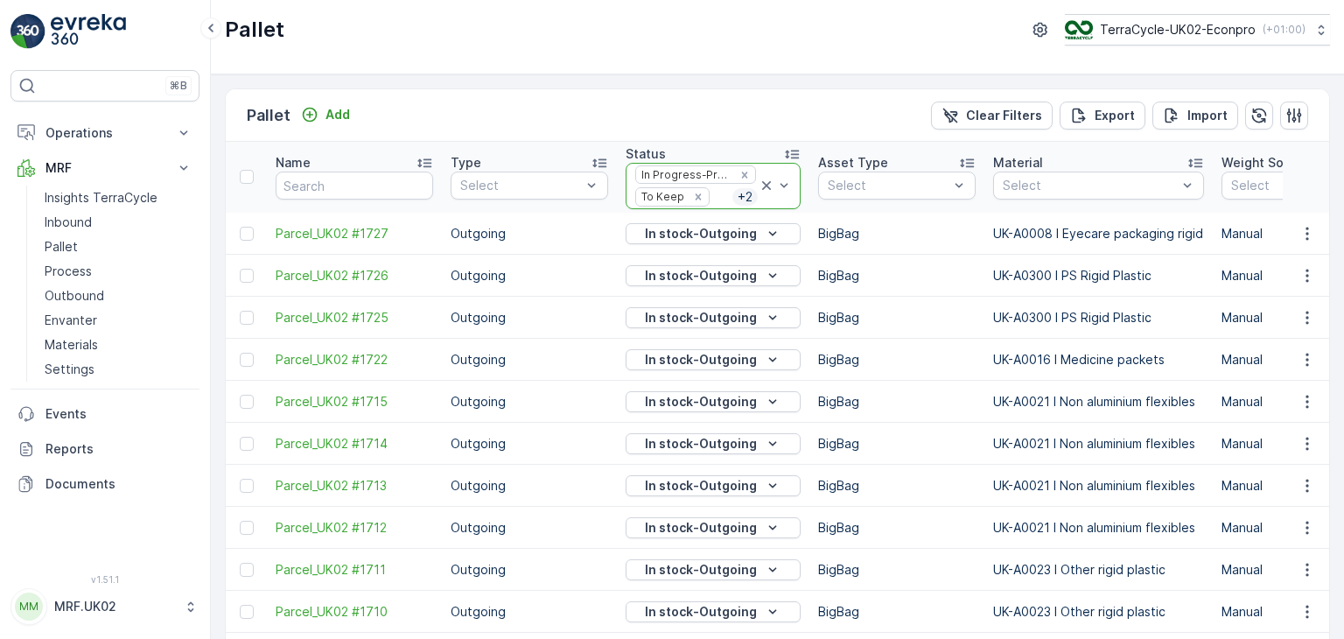
click at [736, 197] on p "+ 2" at bounding box center [745, 197] width 18 height 18
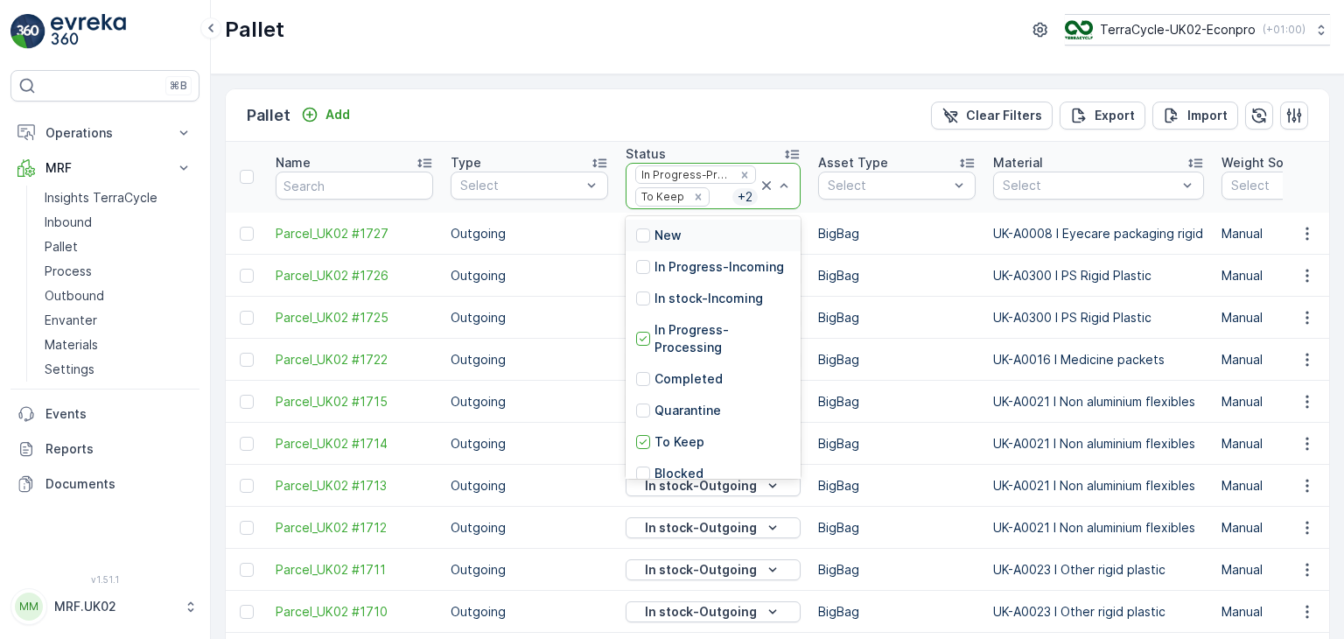
click at [736, 197] on p "+ 2" at bounding box center [745, 197] width 18 height 18
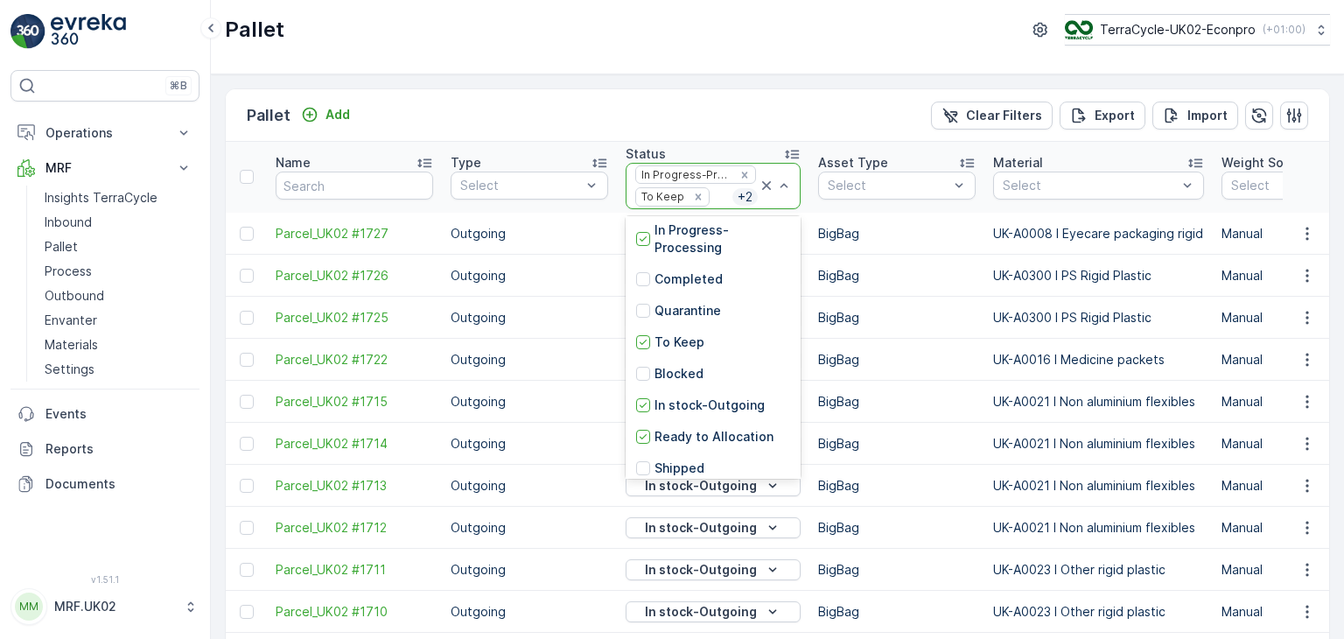
scroll to position [158, 0]
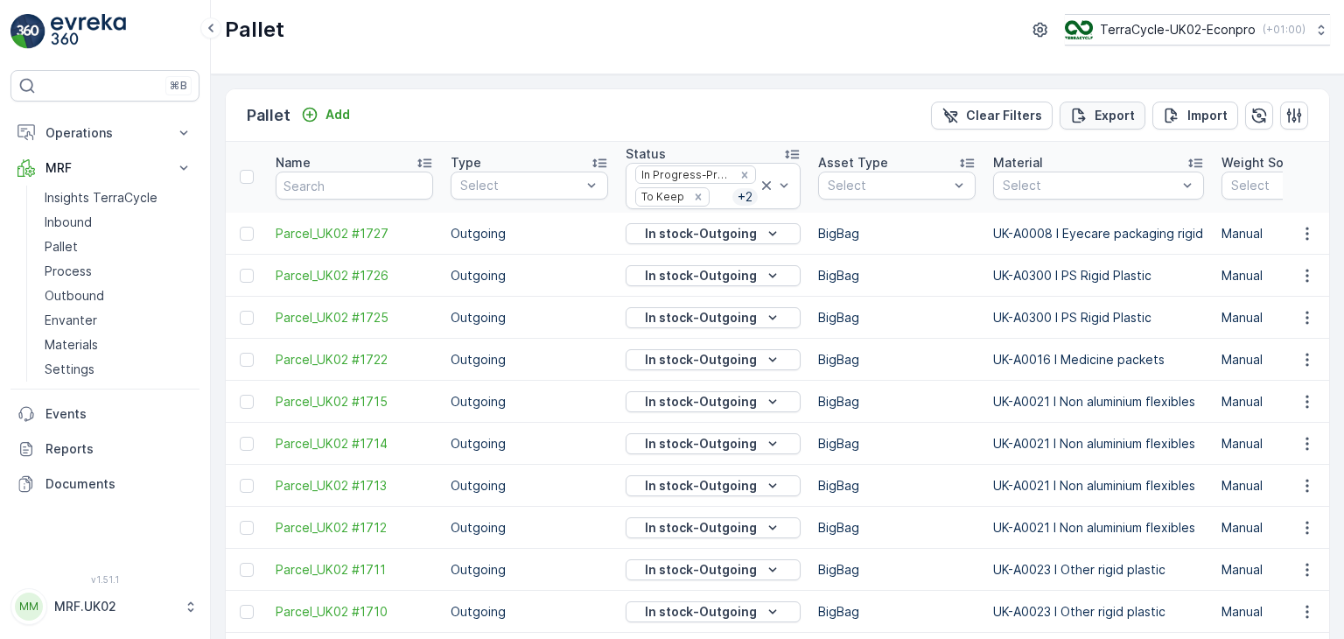
click at [1119, 122] on p "Export" at bounding box center [1115, 116] width 40 height 18
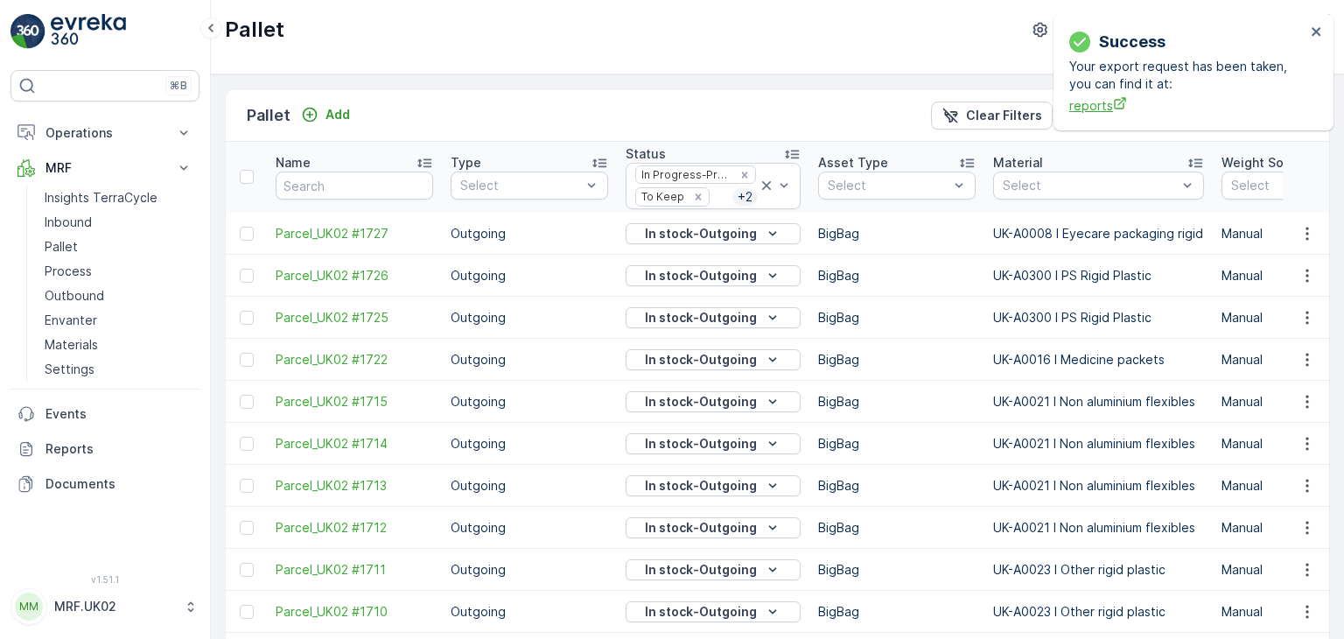
click at [1083, 106] on span "reports" at bounding box center [1187, 105] width 236 height 18
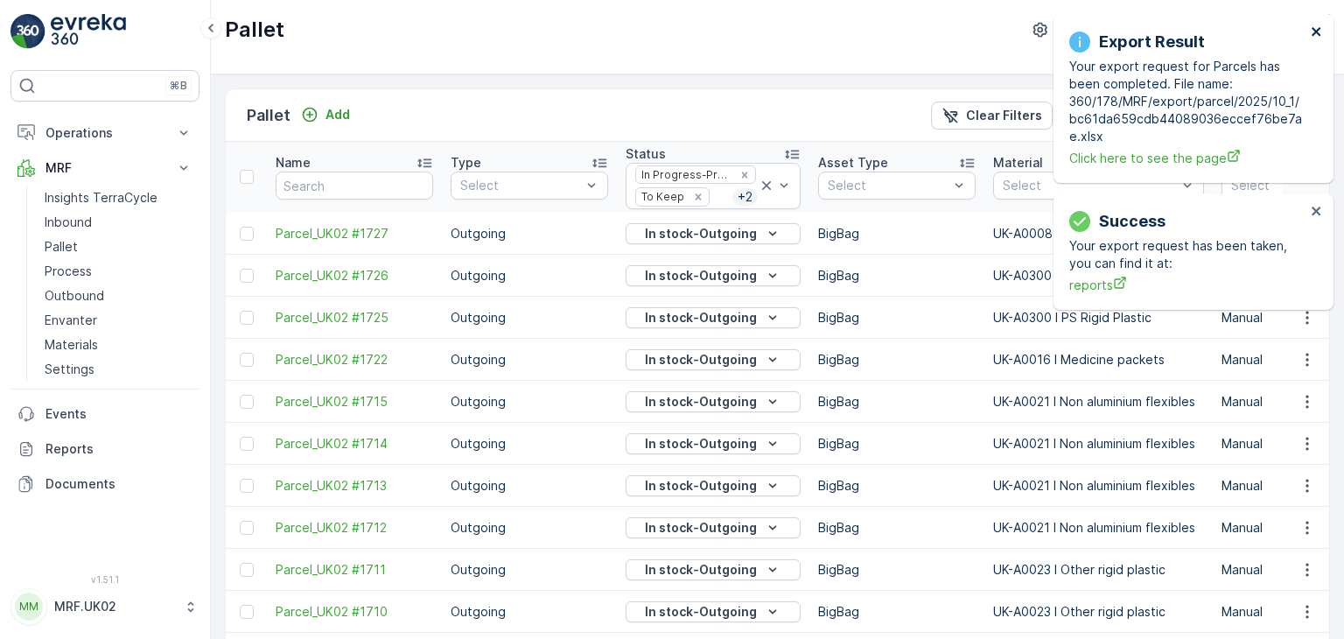
click at [1318, 32] on icon "close" at bounding box center [1316, 31] width 9 height 9
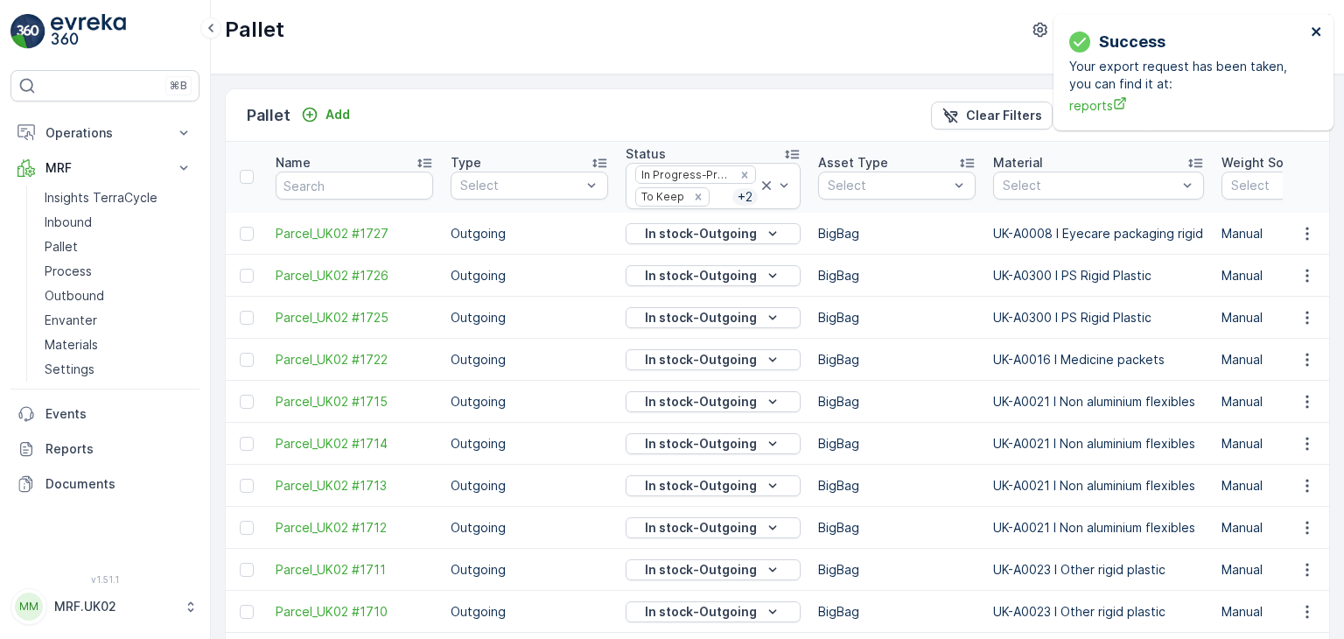
click at [1317, 33] on icon "close" at bounding box center [1316, 31] width 9 height 9
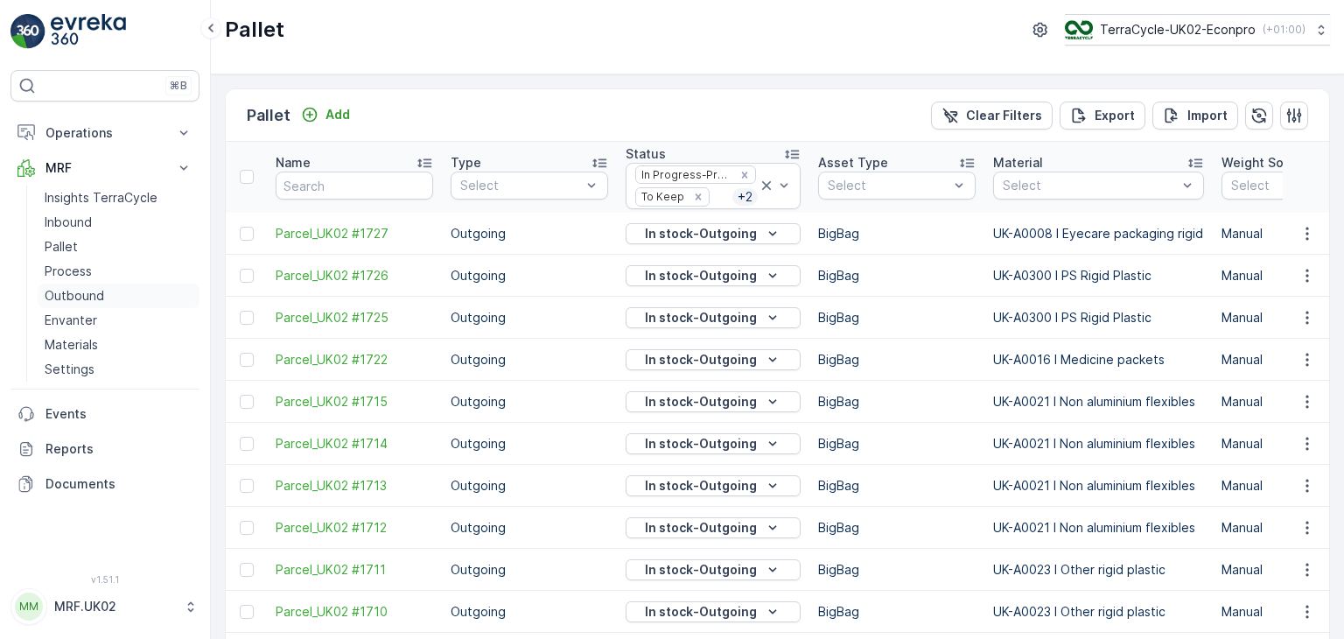
click at [130, 297] on link "Outbound" at bounding box center [119, 296] width 162 height 25
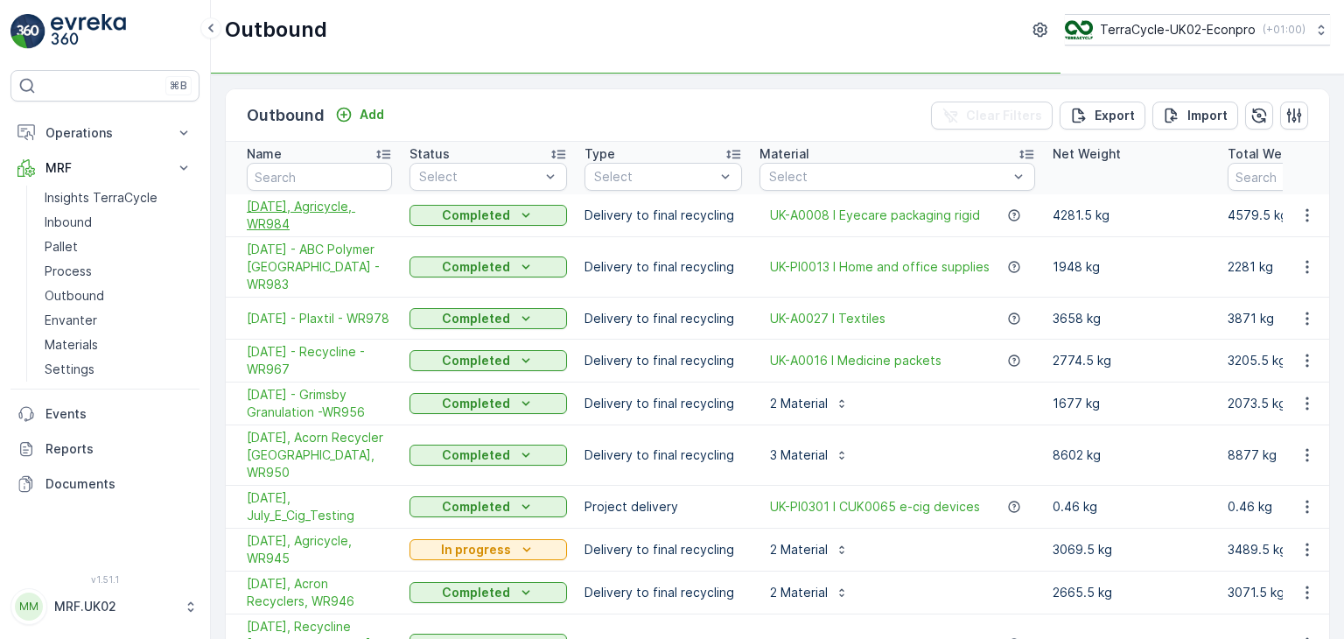
click at [340, 208] on span "30/09/2025, Agricycle, WR984" at bounding box center [319, 215] width 145 height 35
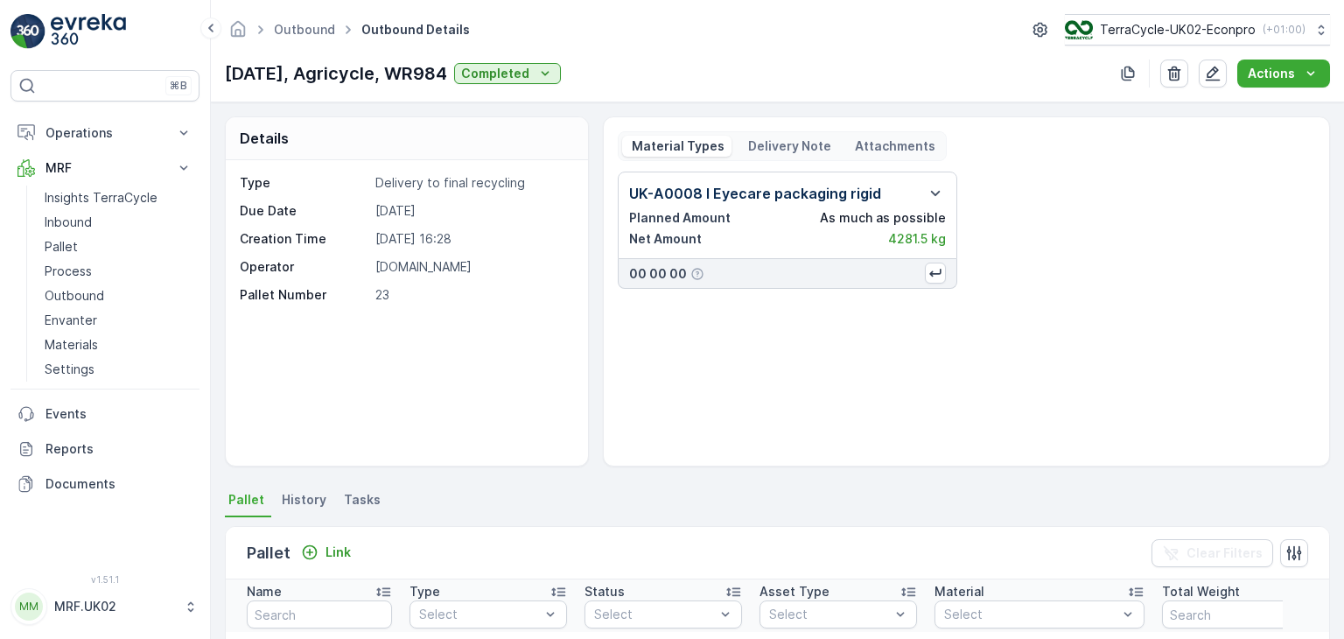
scroll to position [469, 0]
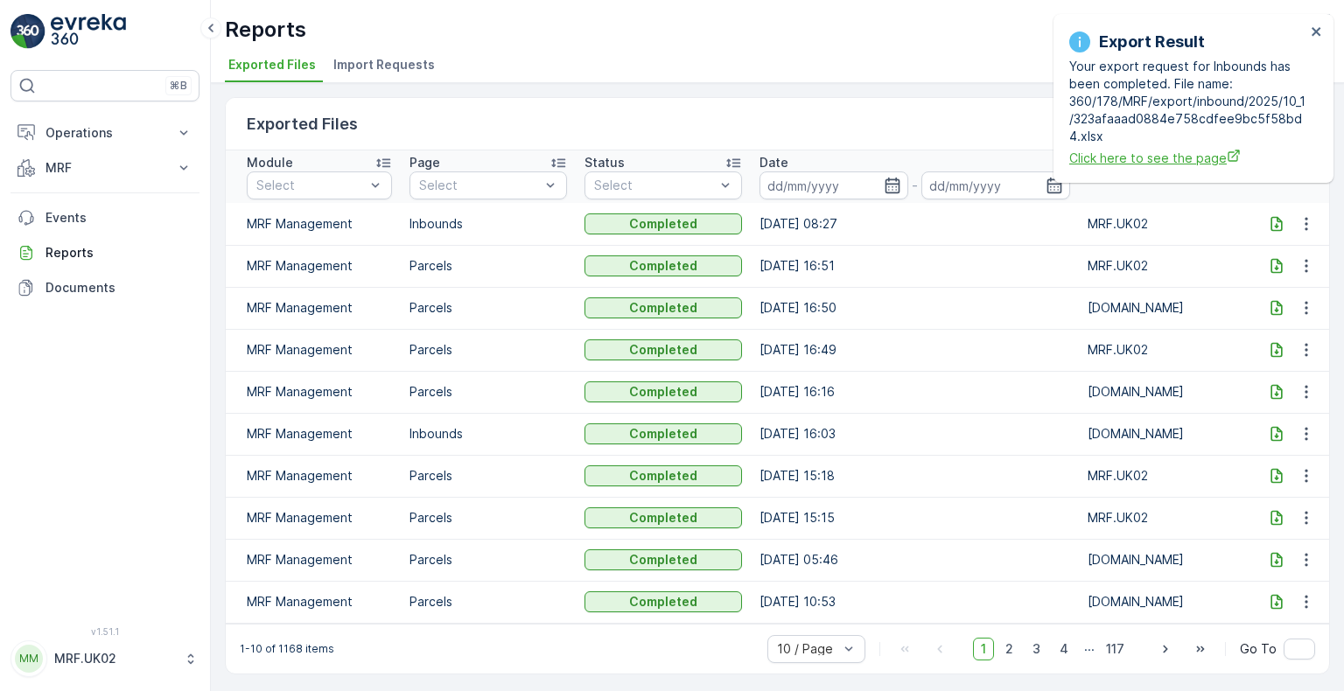
click at [908, 162] on span "Click here to see the page" at bounding box center [1187, 158] width 236 height 18
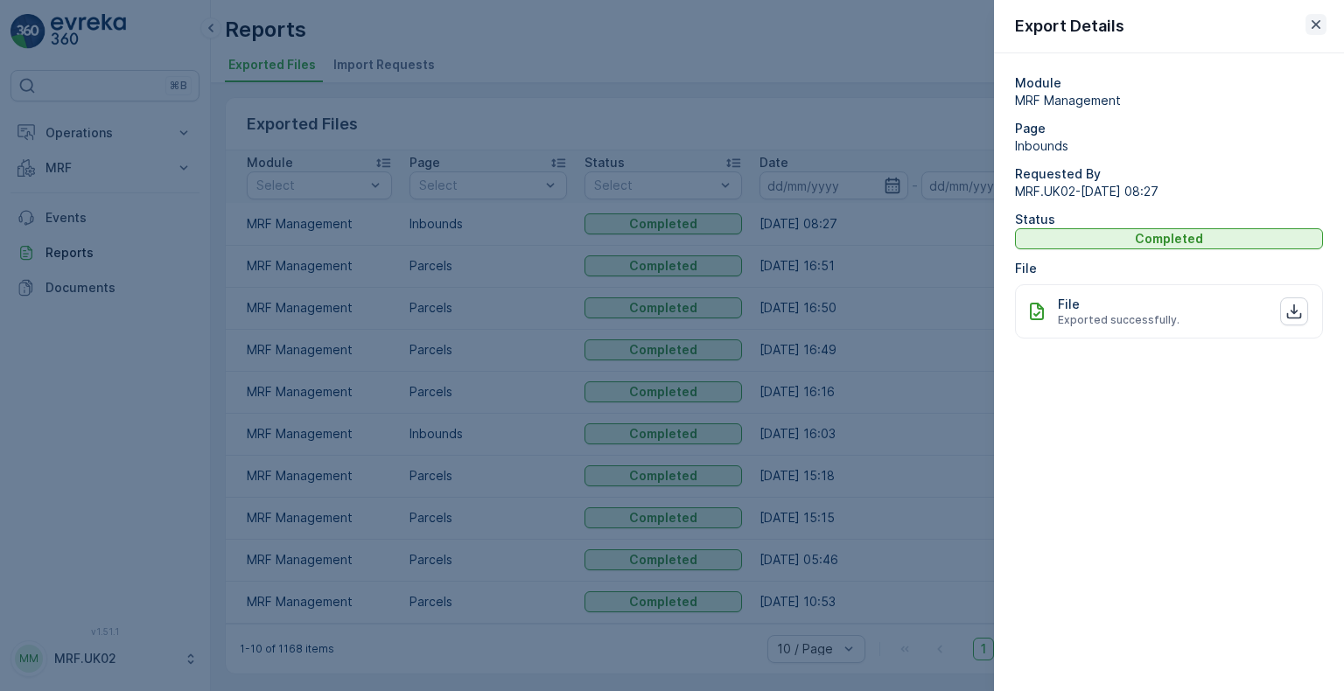
click at [1315, 28] on icon "button" at bounding box center [1317, 25] width 18 height 18
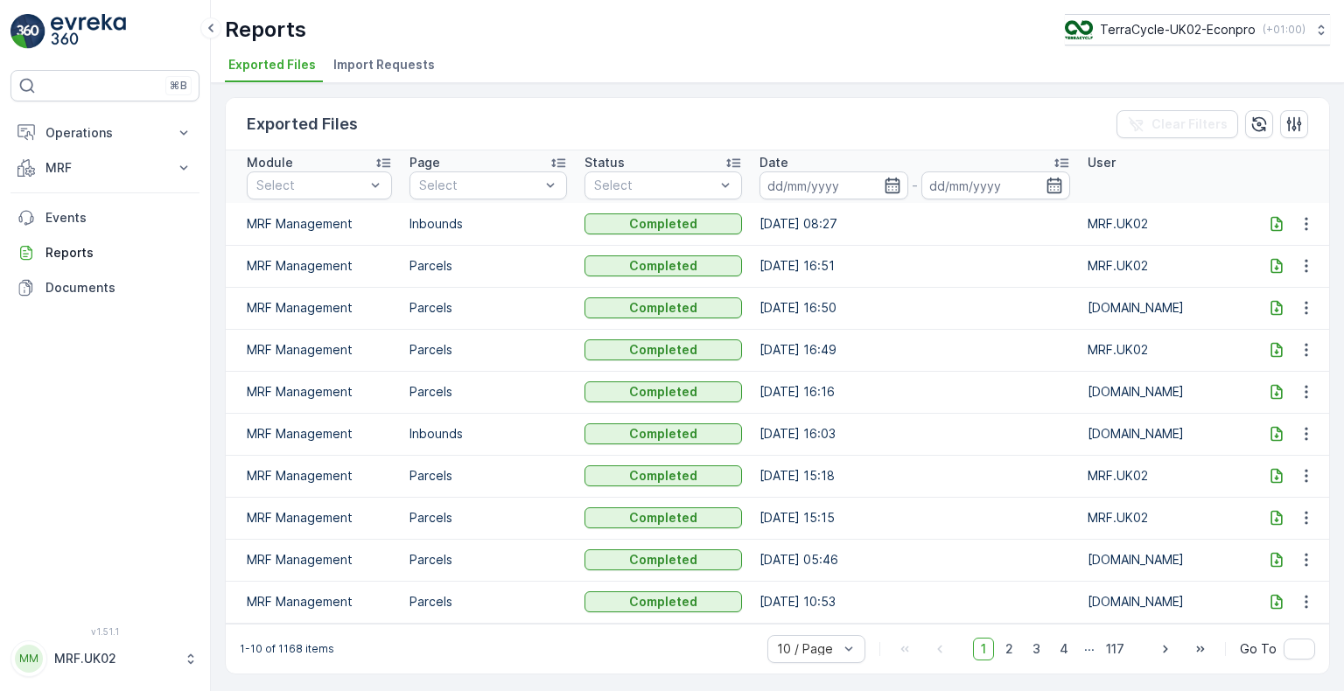
click at [1273, 222] on icon at bounding box center [1277, 224] width 18 height 18
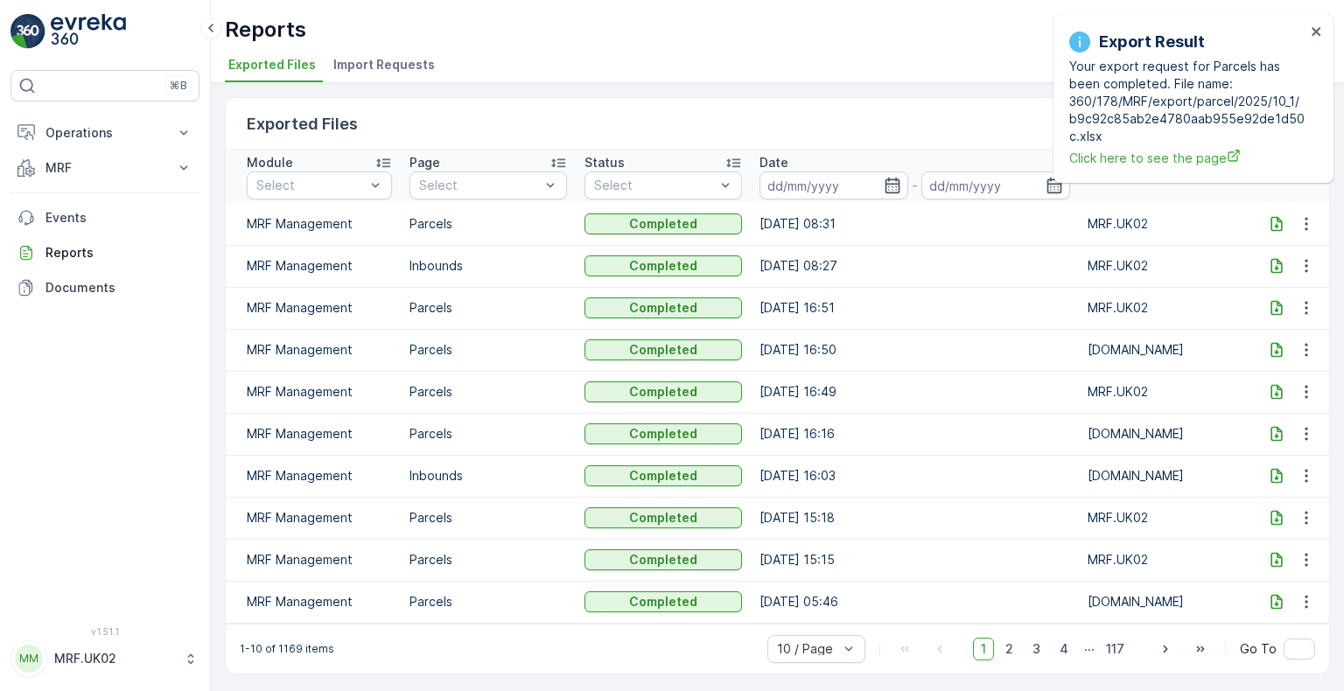
click at [1278, 224] on icon at bounding box center [1276, 223] width 11 height 15
click at [1279, 223] on icon at bounding box center [1277, 224] width 18 height 18
